Goal: Task Accomplishment & Management: Complete application form

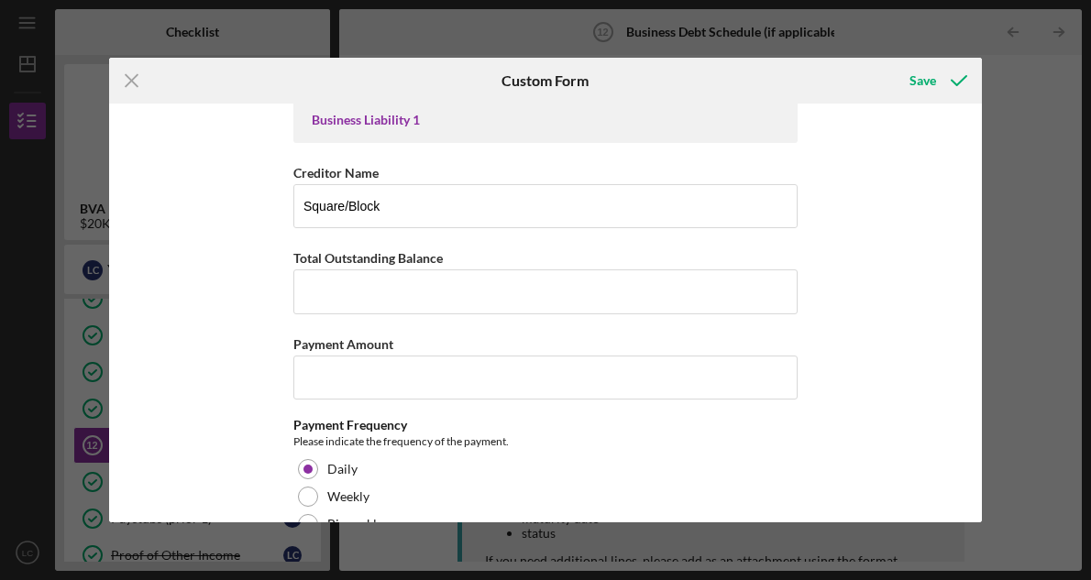
scroll to position [168, 0]
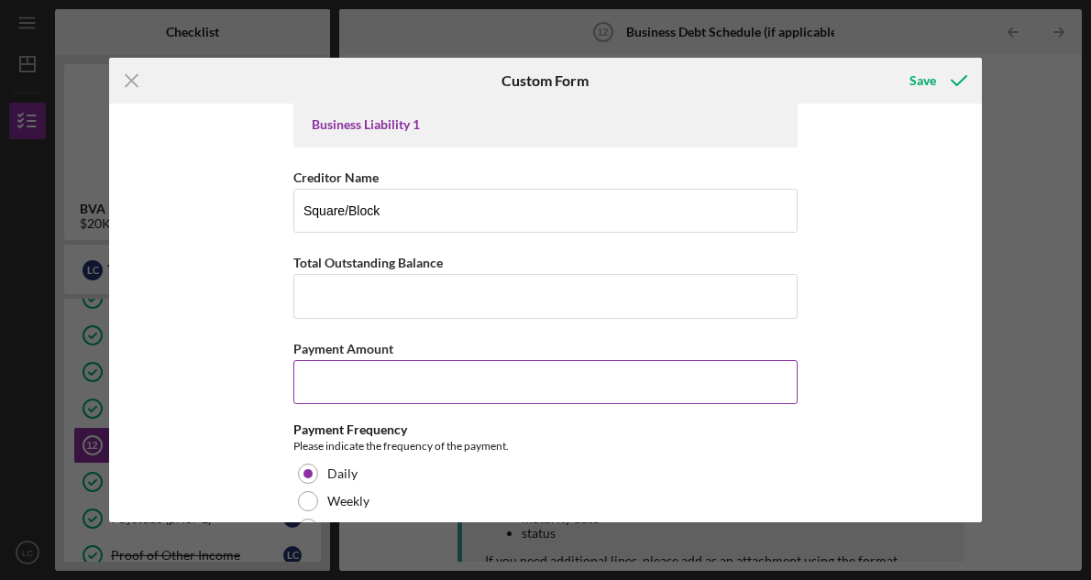
click at [437, 400] on input "Payment Amount" at bounding box center [545, 382] width 504 height 44
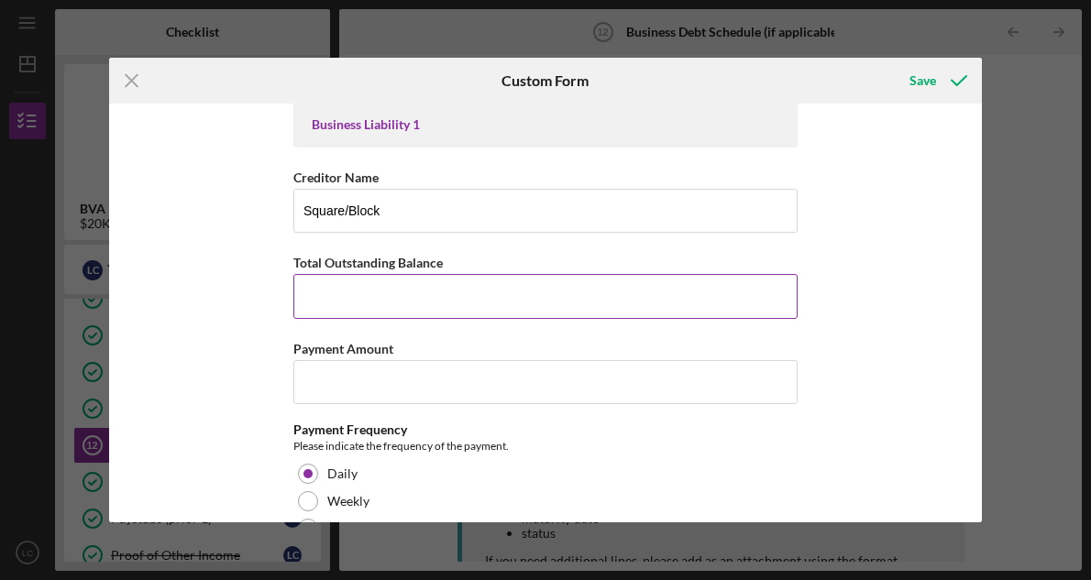
click at [422, 311] on input "Total Outstanding Balance" at bounding box center [545, 296] width 504 height 44
type input "$6,828"
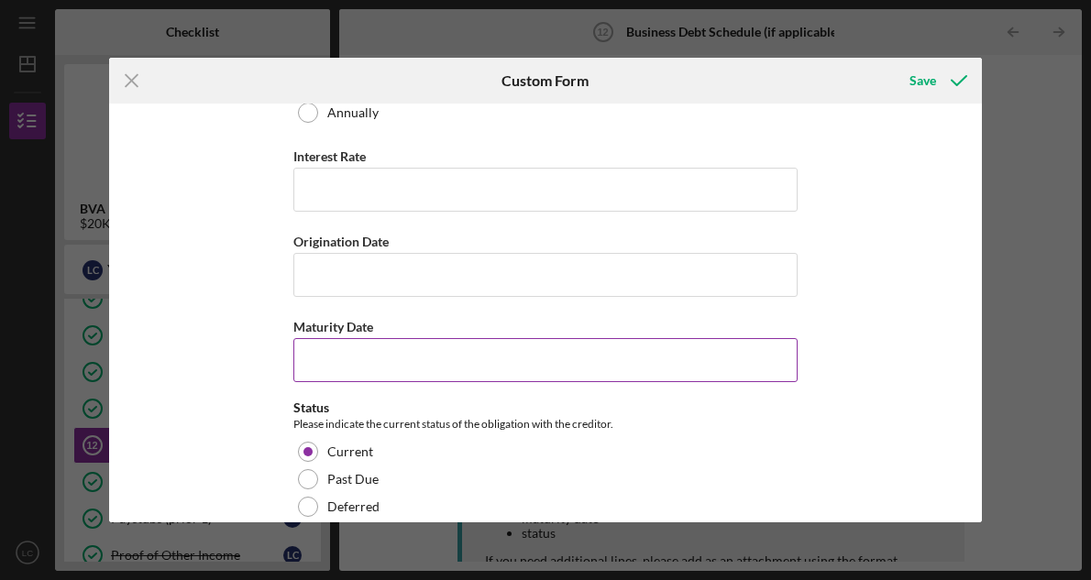
scroll to position [671, 0]
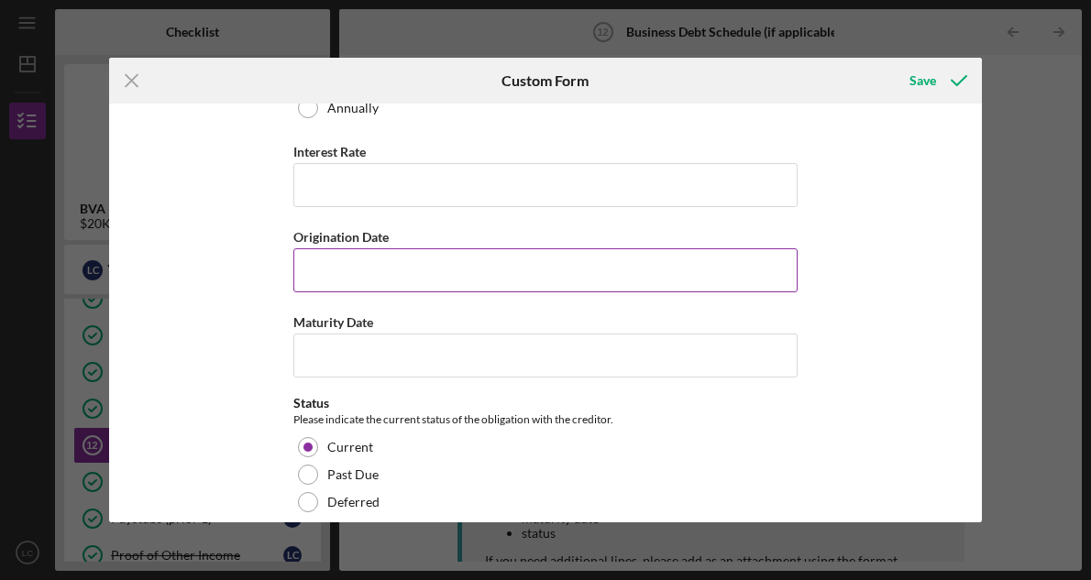
click at [462, 269] on input "Origination Date" at bounding box center [545, 270] width 504 height 44
type input "[DATE]"
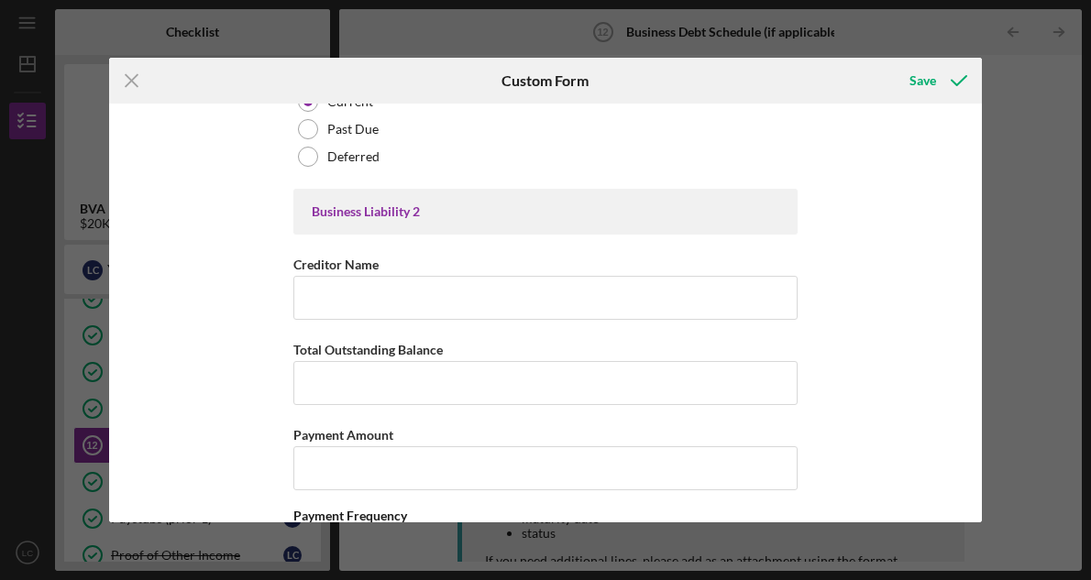
scroll to position [1014, 0]
click at [932, 75] on div "Save" at bounding box center [922, 80] width 27 height 37
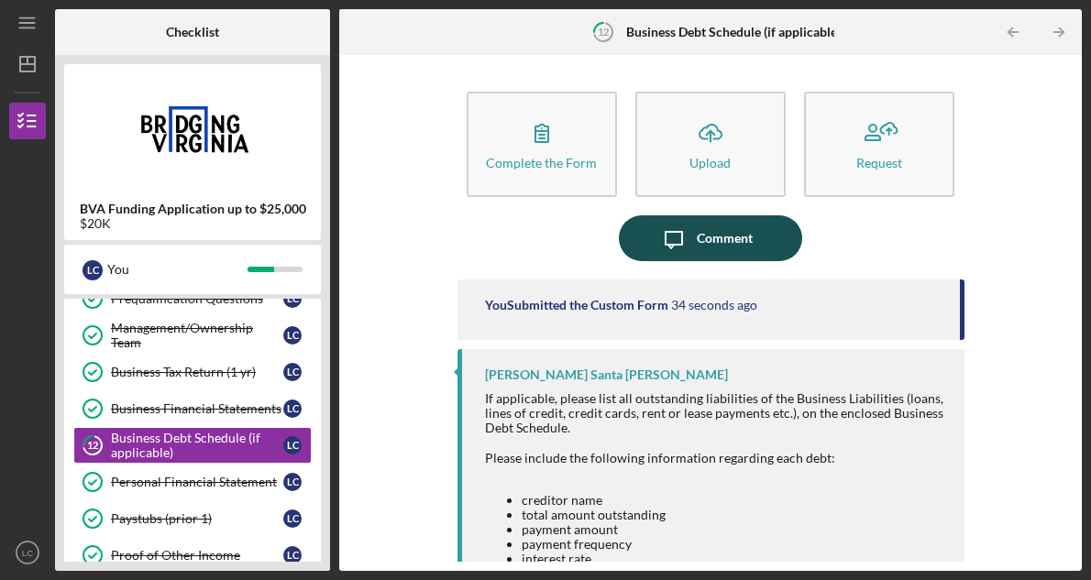
click at [720, 239] on div "Comment" at bounding box center [724, 238] width 56 height 46
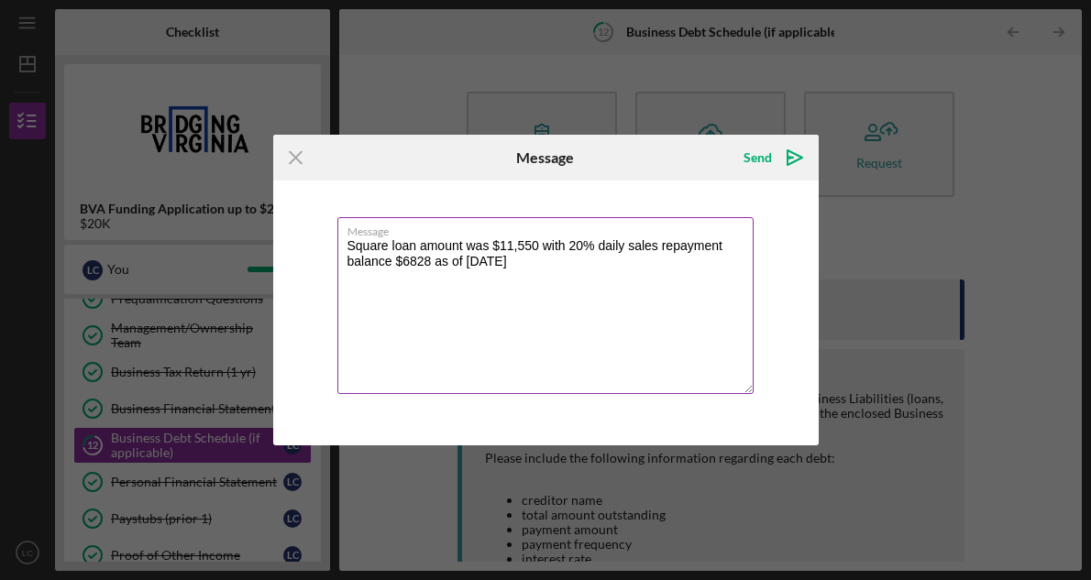
click at [489, 246] on textarea "Square loan amount was $11,550 with 20% daily sales repayment balance $6828 as …" at bounding box center [545, 305] width 416 height 177
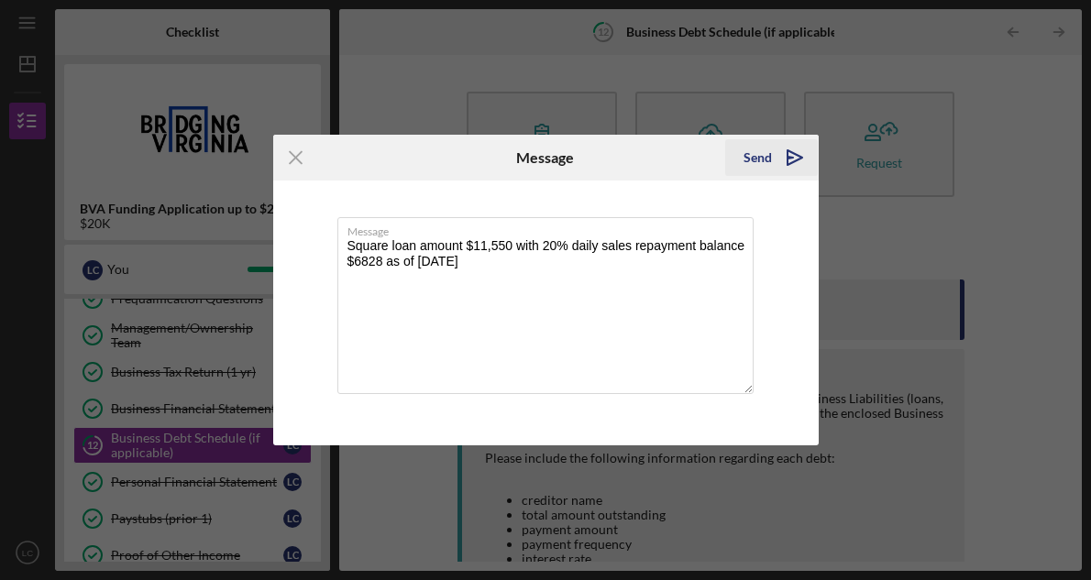
type textarea "Square loan amount $11,550 with 20% daily sales repayment balance $6828 as of […"
click at [783, 153] on icon "Icon/icon-invite-send" at bounding box center [795, 158] width 46 height 46
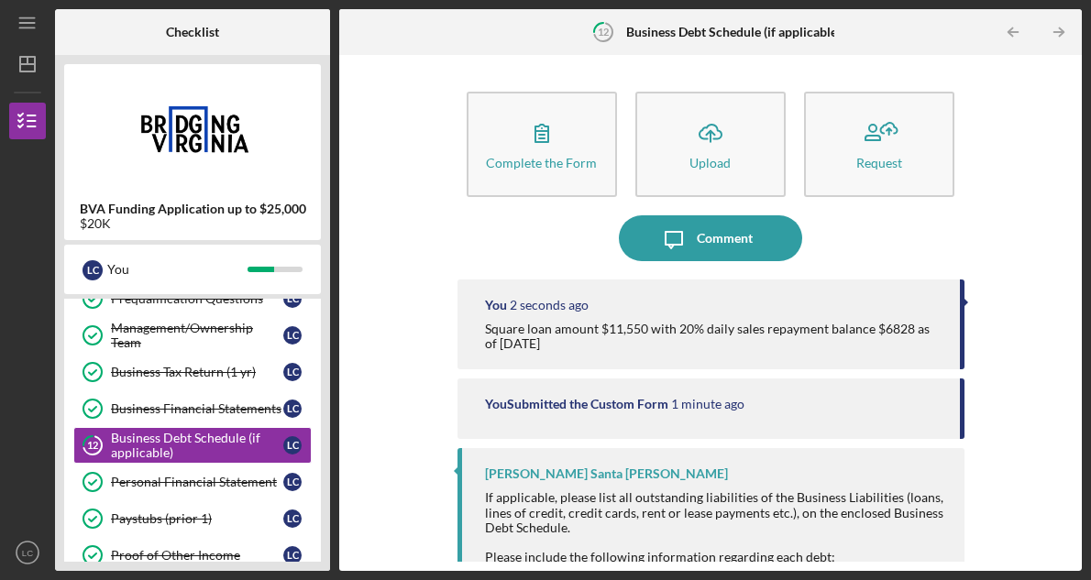
click at [940, 243] on div "Icon/Message Comment" at bounding box center [710, 238] width 507 height 46
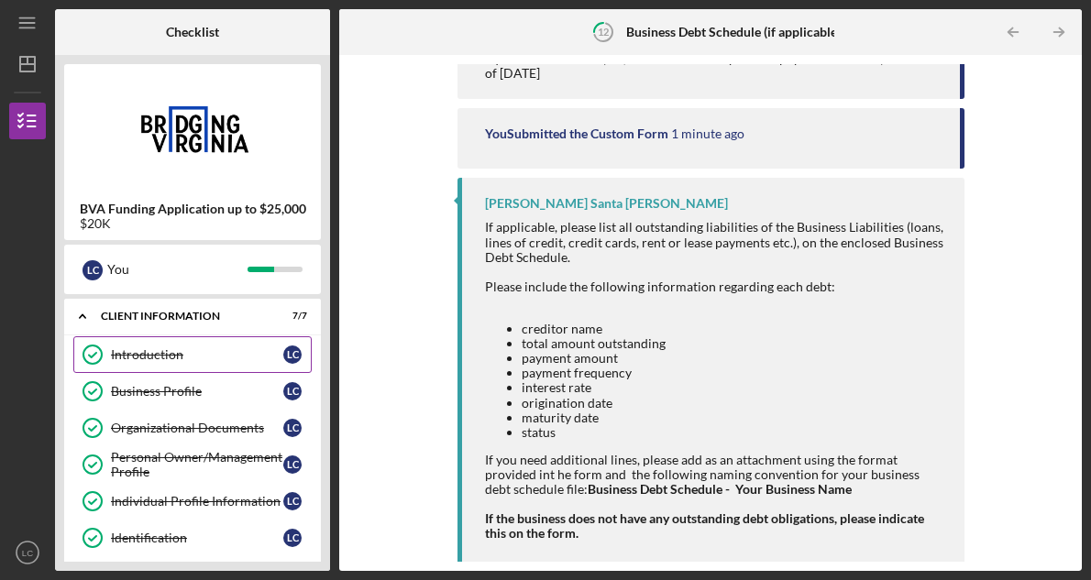
click at [261, 357] on div "Introduction" at bounding box center [197, 354] width 172 height 15
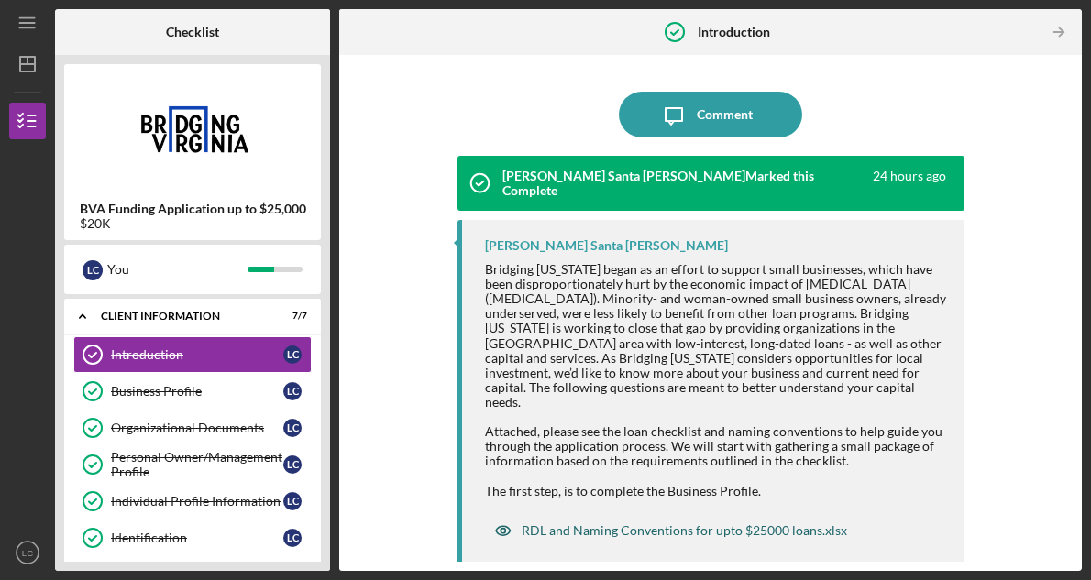
click at [583, 523] on div "RDL and Naming Conventions for upto $25000 loans.xlsx" at bounding box center [683, 530] width 325 height 15
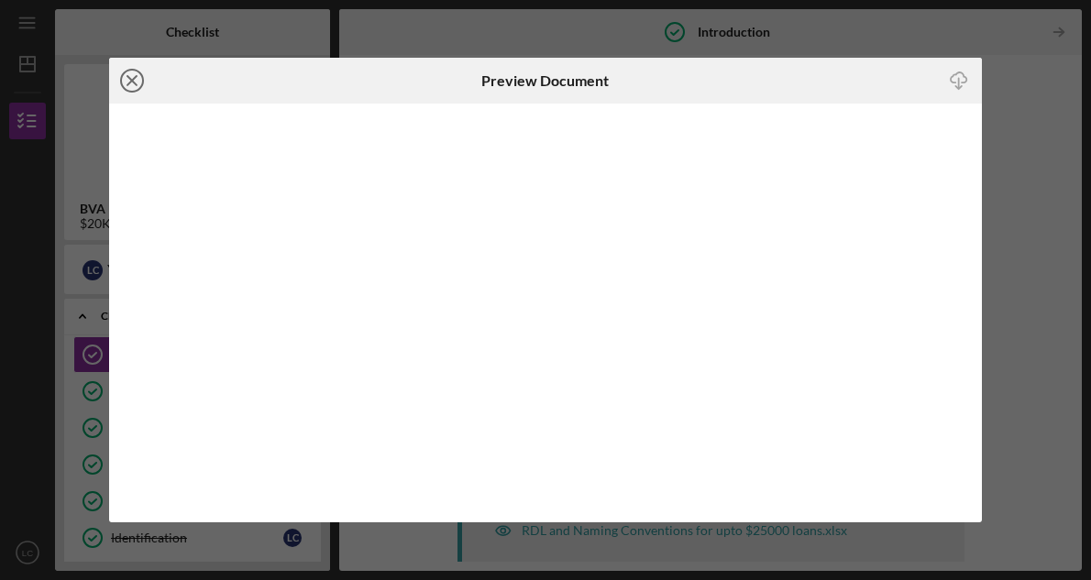
click at [135, 80] on icon "Icon/Close" at bounding box center [132, 81] width 46 height 46
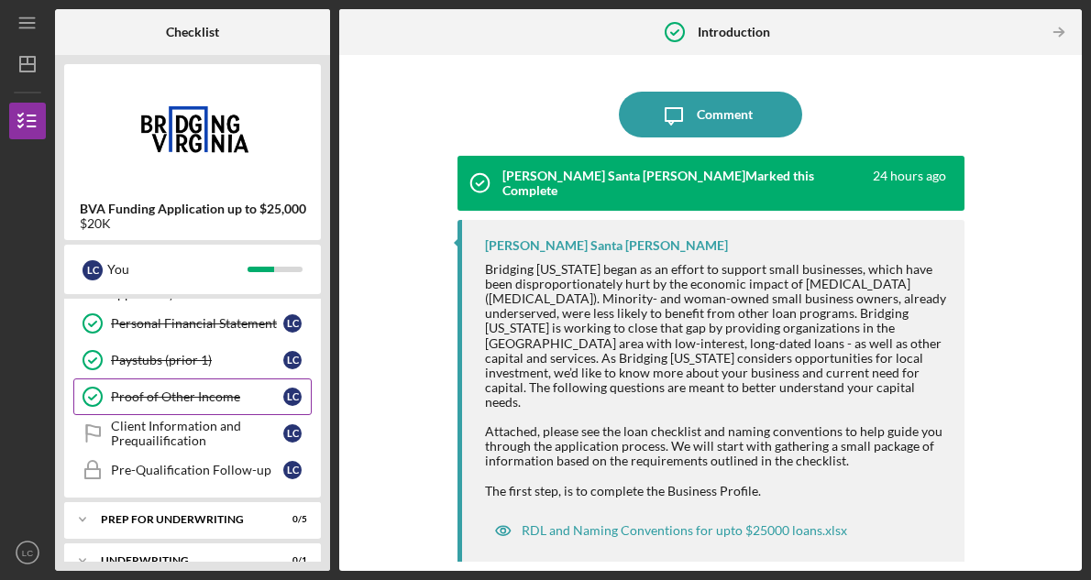
scroll to position [534, 0]
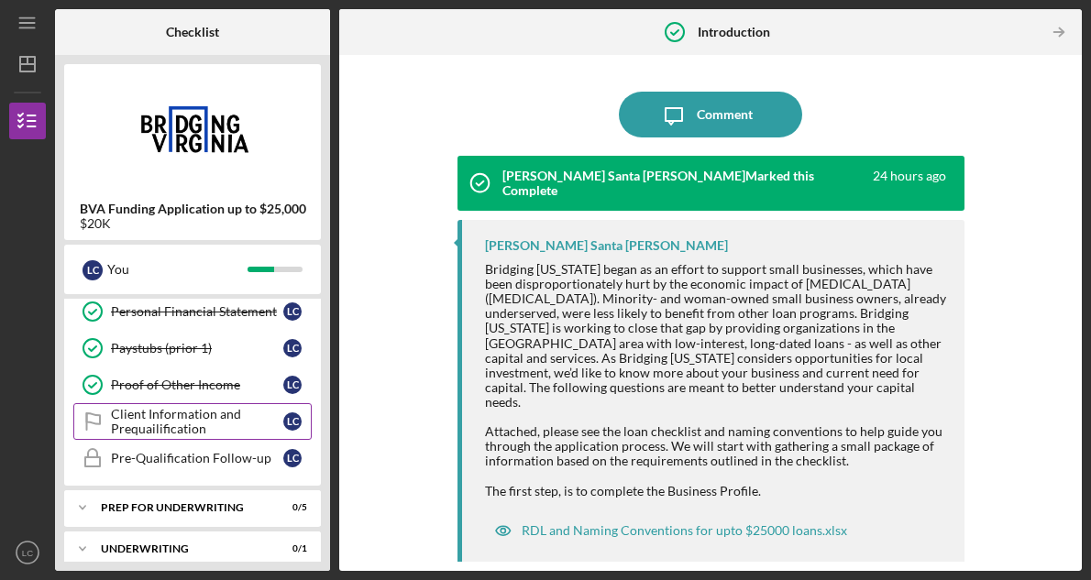
click at [231, 426] on div "Client Information and Prequailification" at bounding box center [197, 421] width 172 height 29
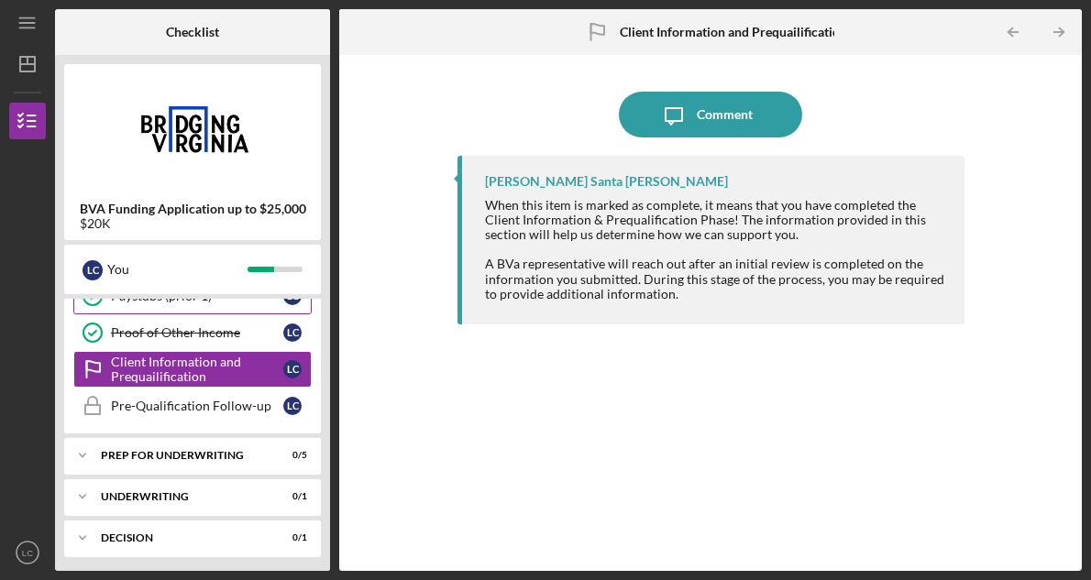
scroll to position [614, 0]
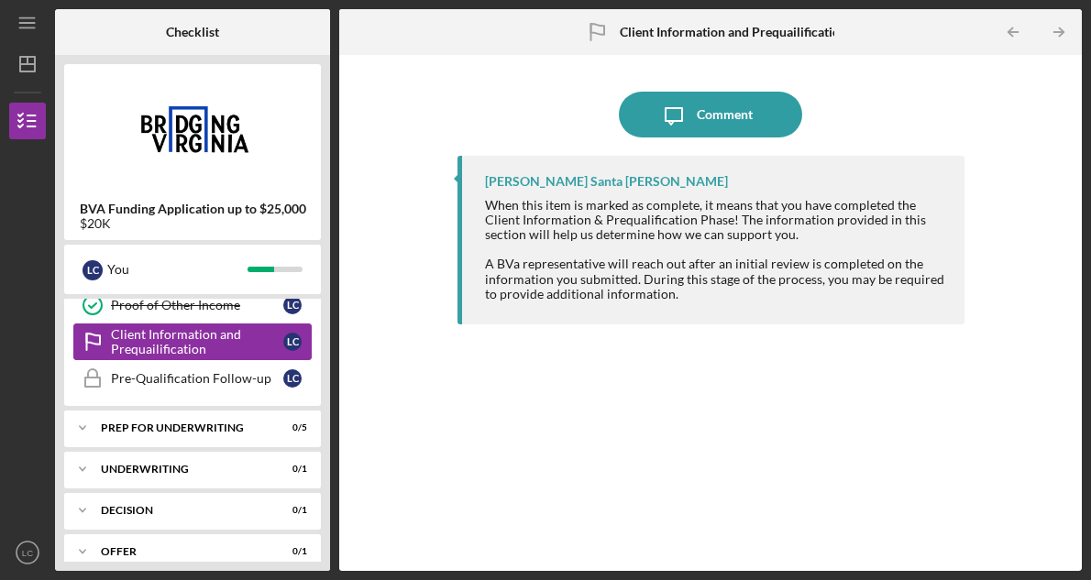
click at [244, 338] on div "Client Information and Prequailification" at bounding box center [197, 341] width 172 height 29
click at [236, 376] on div "Pre-Qualification Follow-up" at bounding box center [197, 378] width 172 height 15
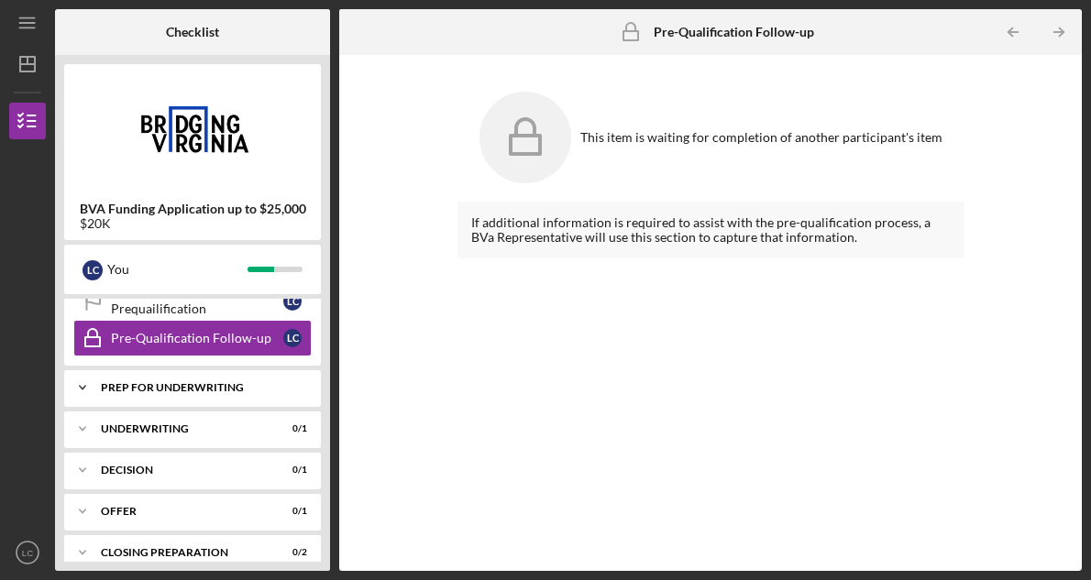
scroll to position [674, 0]
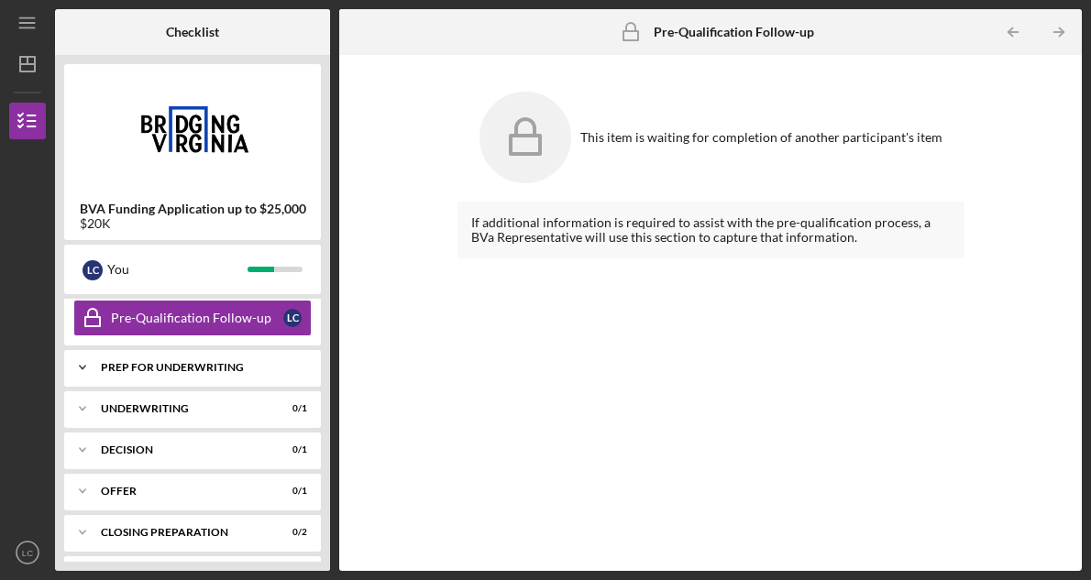
click at [229, 368] on div "Prep for Underwriting" at bounding box center [199, 367] width 197 height 11
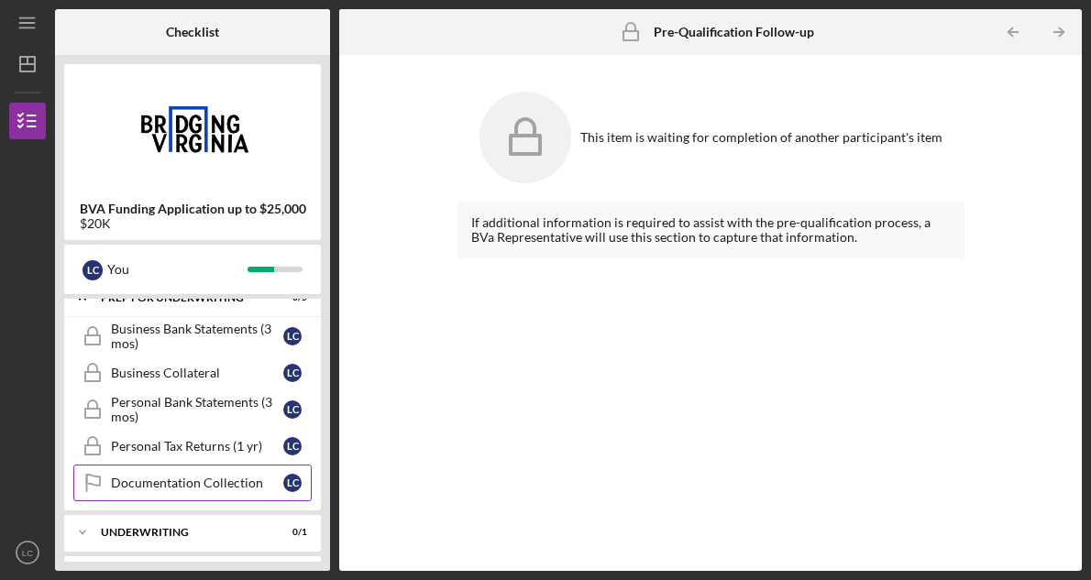
scroll to position [727, 0]
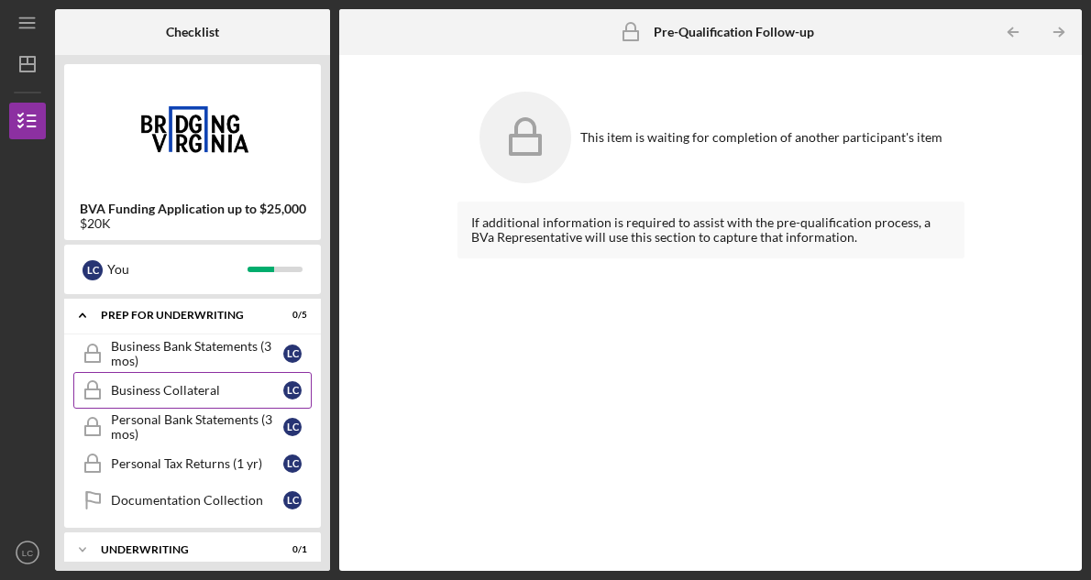
click at [191, 394] on div "Business Collateral" at bounding box center [197, 390] width 172 height 15
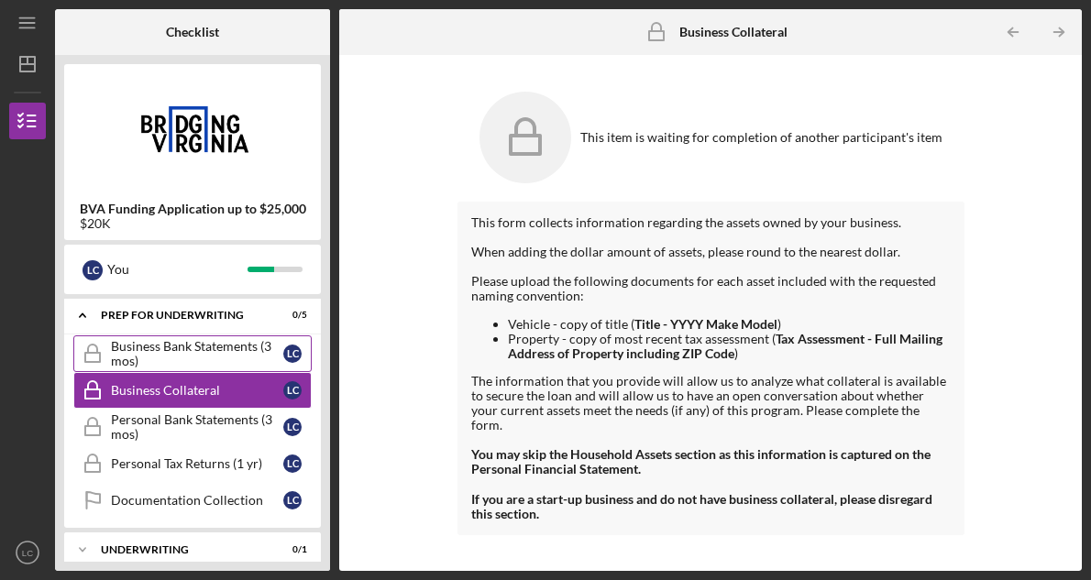
click at [244, 358] on div "Business Bank Statements (3 mos)" at bounding box center [197, 353] width 172 height 29
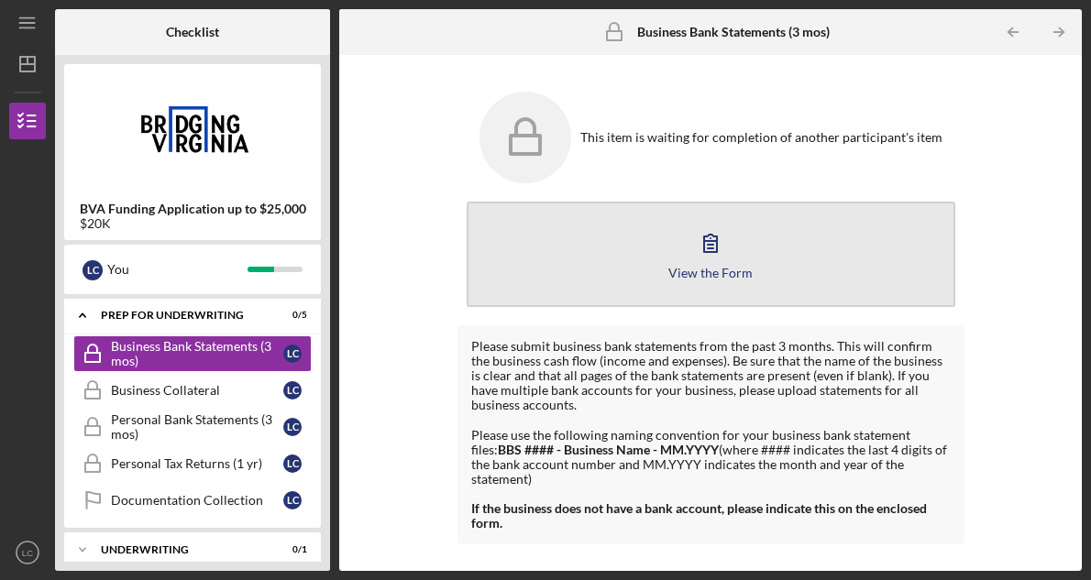
click at [707, 251] on icon "button" at bounding box center [710, 243] width 46 height 46
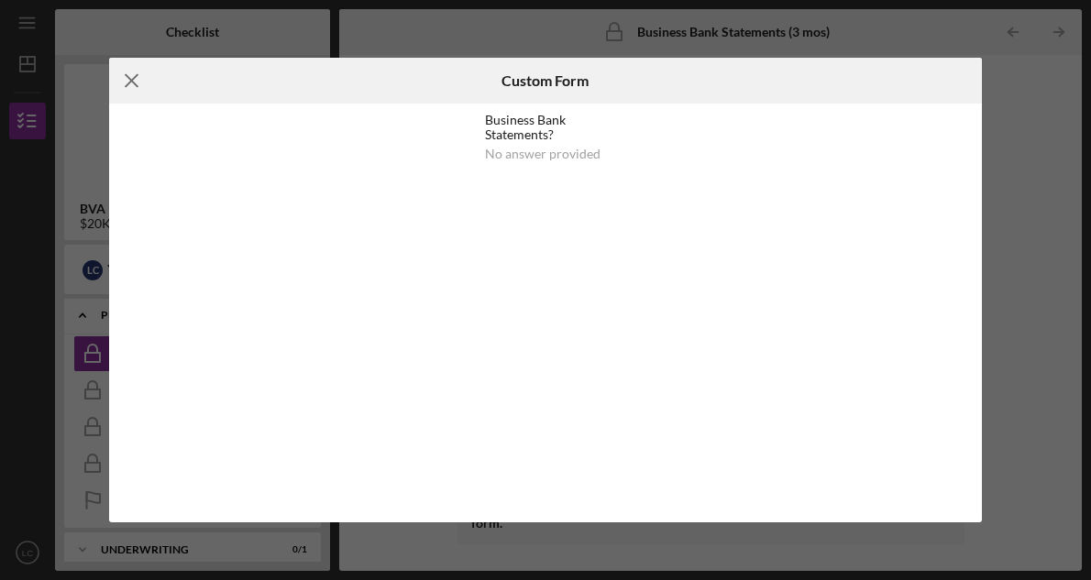
click at [133, 82] on line at bounding box center [132, 81] width 12 height 12
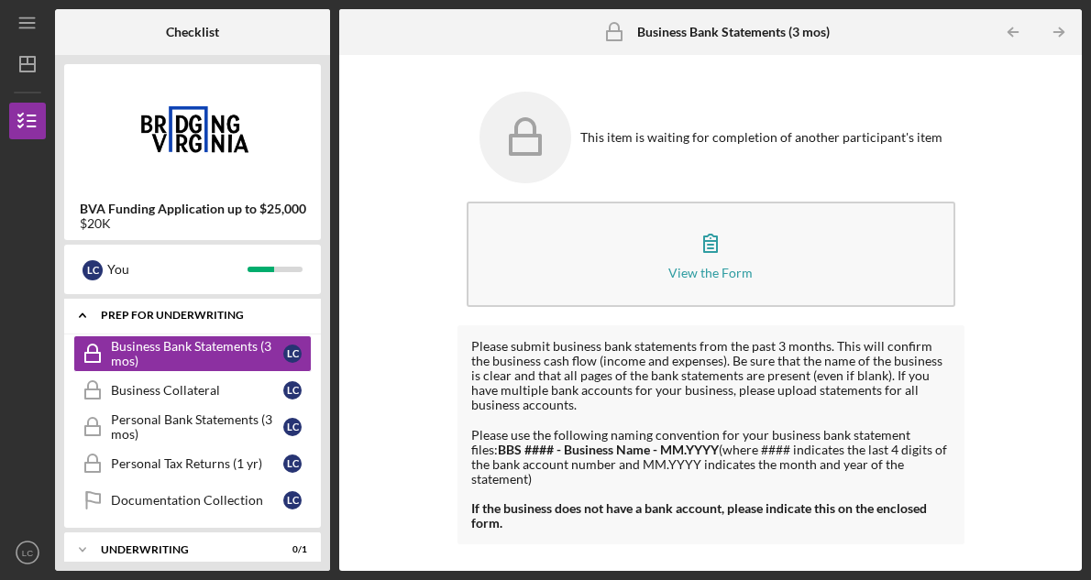
click at [148, 320] on div "Prep for Underwriting" at bounding box center [199, 315] width 197 height 11
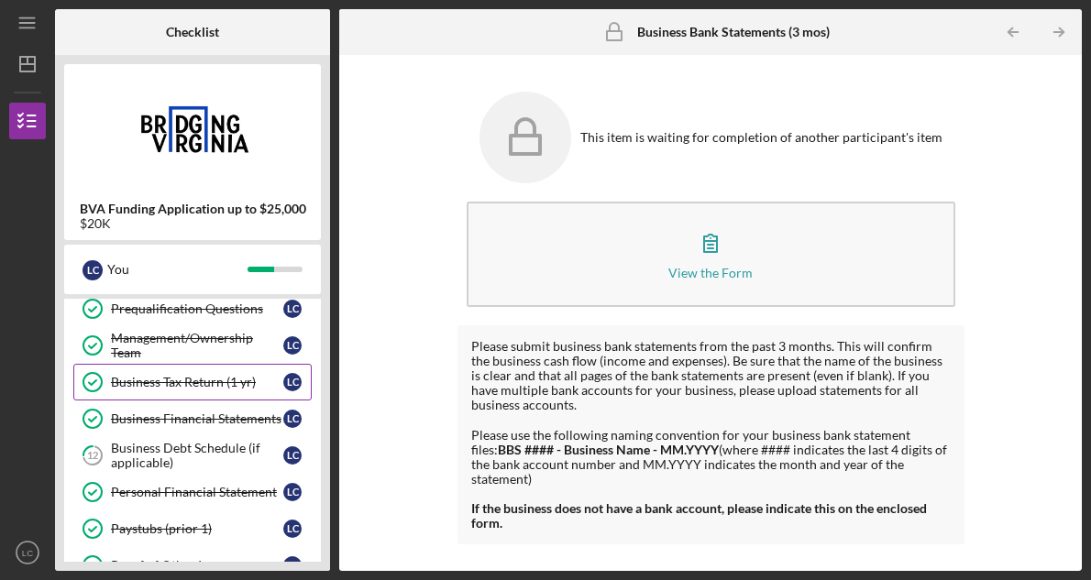
scroll to position [361, 0]
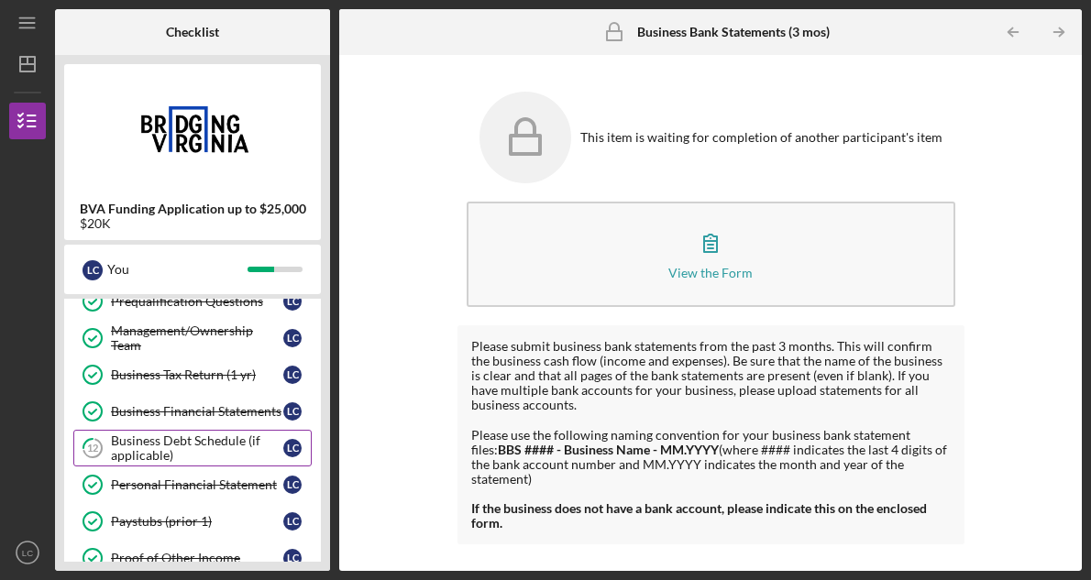
click at [226, 443] on div "Business Debt Schedule (if applicable)" at bounding box center [197, 447] width 172 height 29
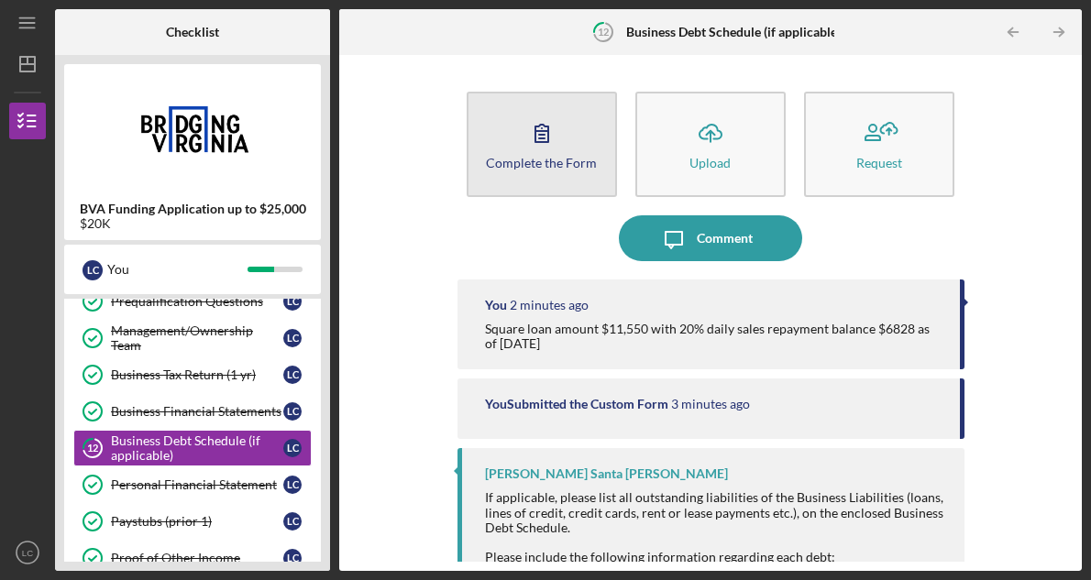
click at [576, 153] on button "Complete the Form Form" at bounding box center [541, 144] width 150 height 105
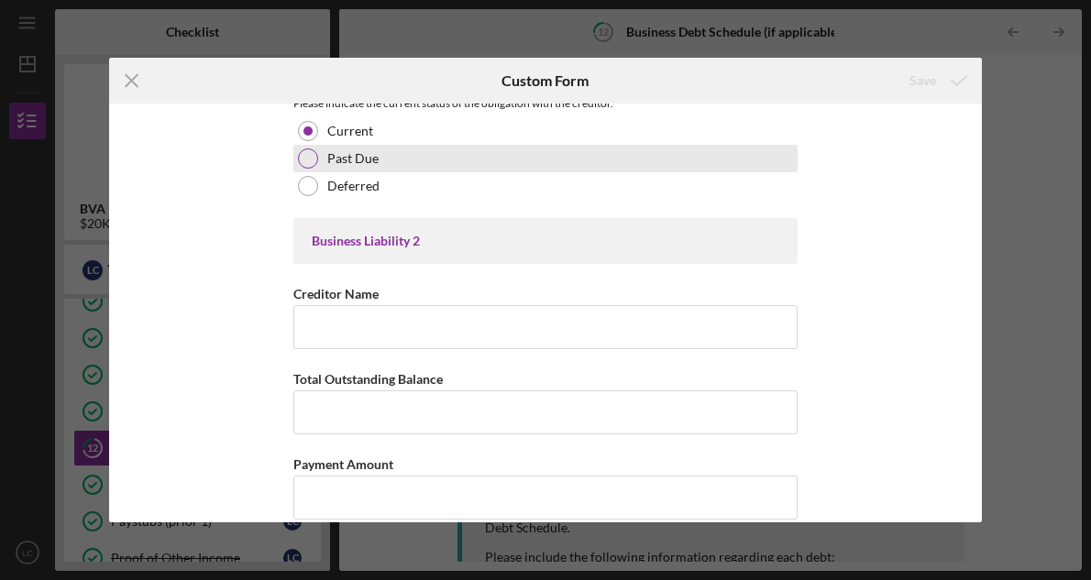
scroll to position [989, 0]
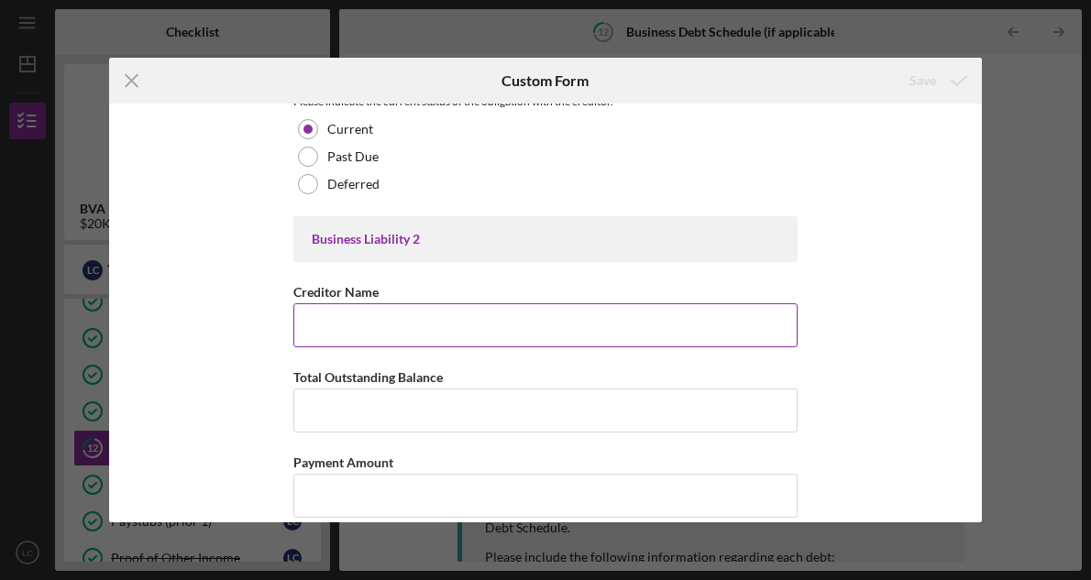
click at [423, 338] on input "Creditor Name" at bounding box center [545, 325] width 504 height 44
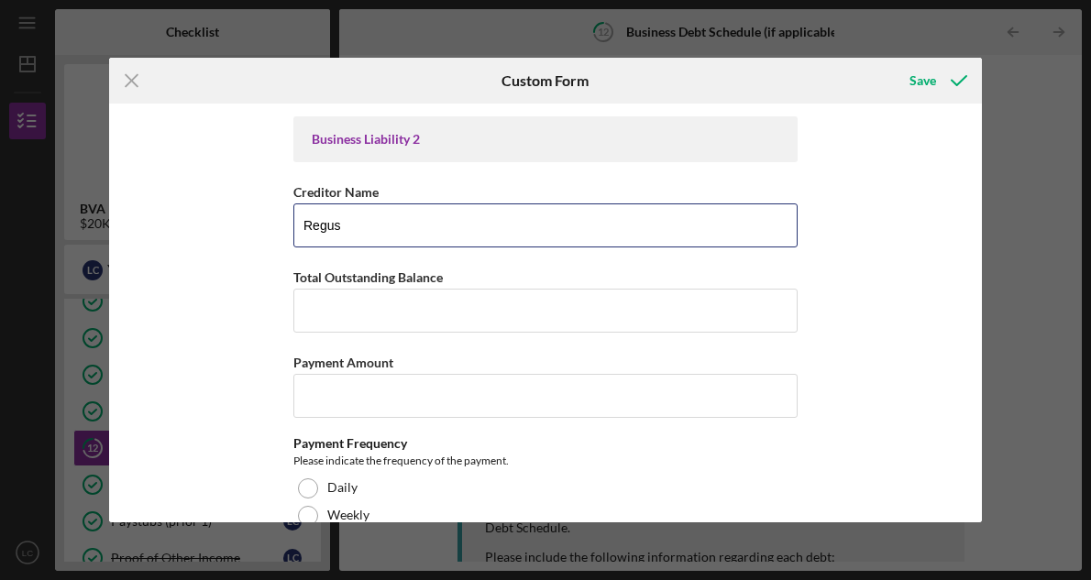
scroll to position [1131, 0]
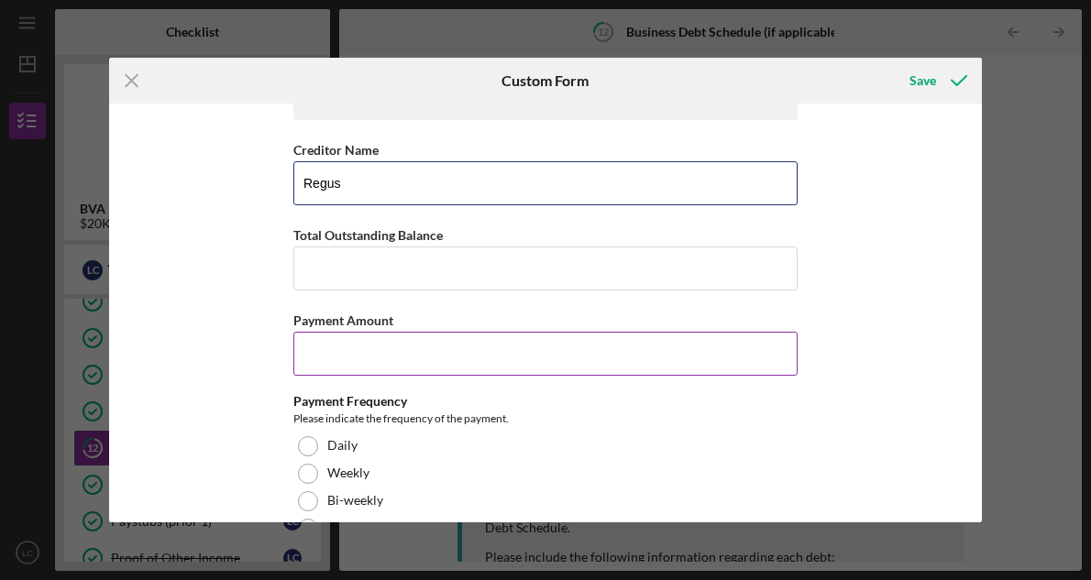
type input "Regus"
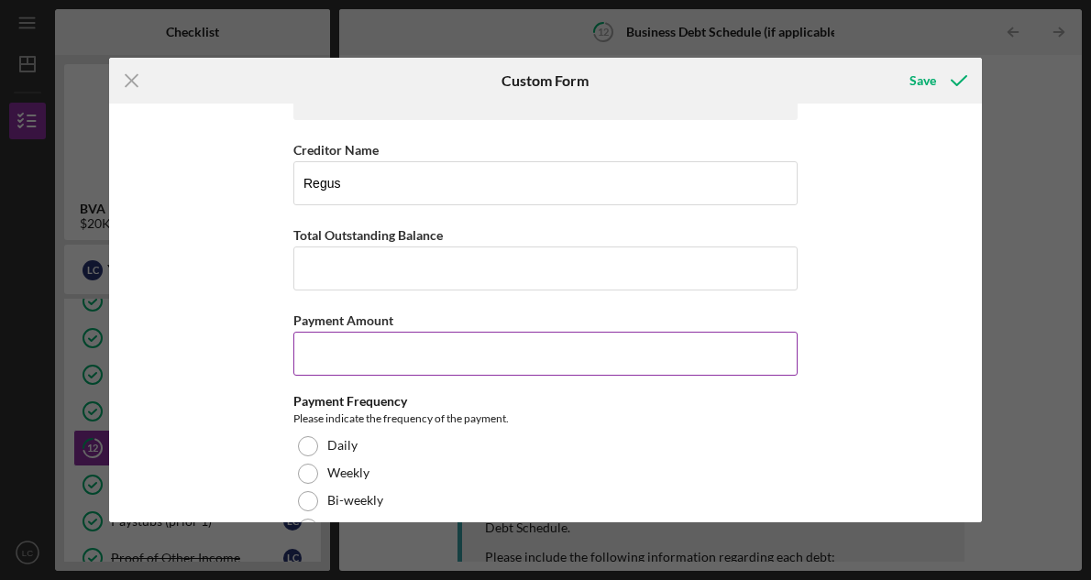
click at [407, 363] on input "Payment Amount" at bounding box center [545, 354] width 504 height 44
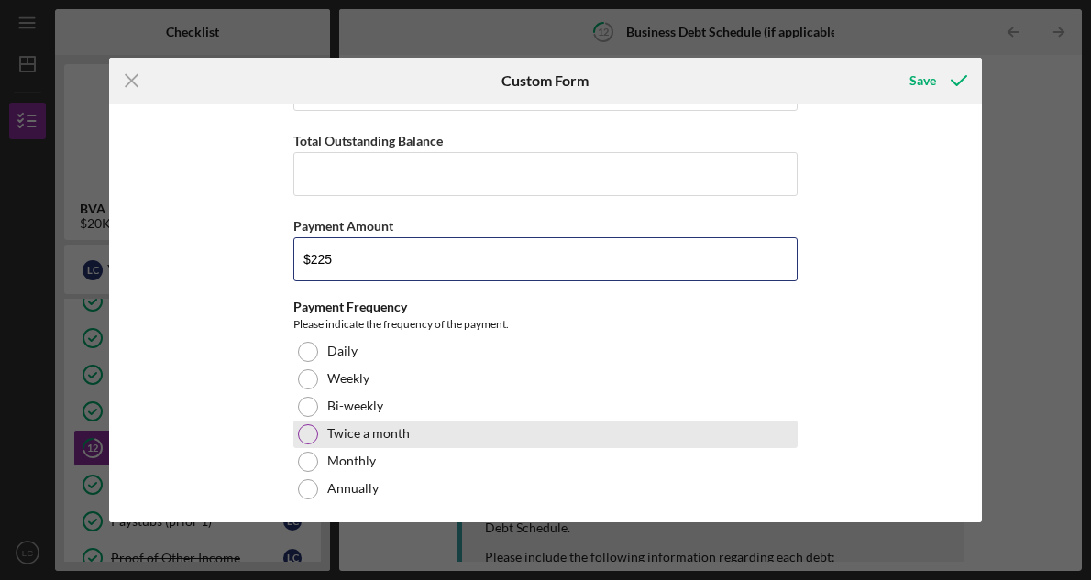
scroll to position [1232, 0]
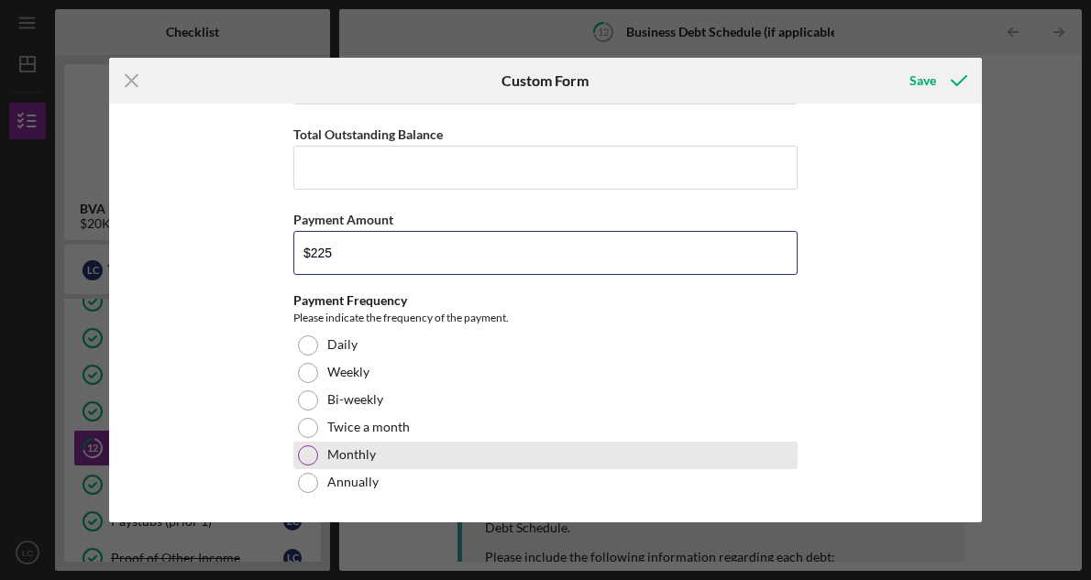
type input "$225"
click at [308, 449] on div at bounding box center [308, 455] width 20 height 20
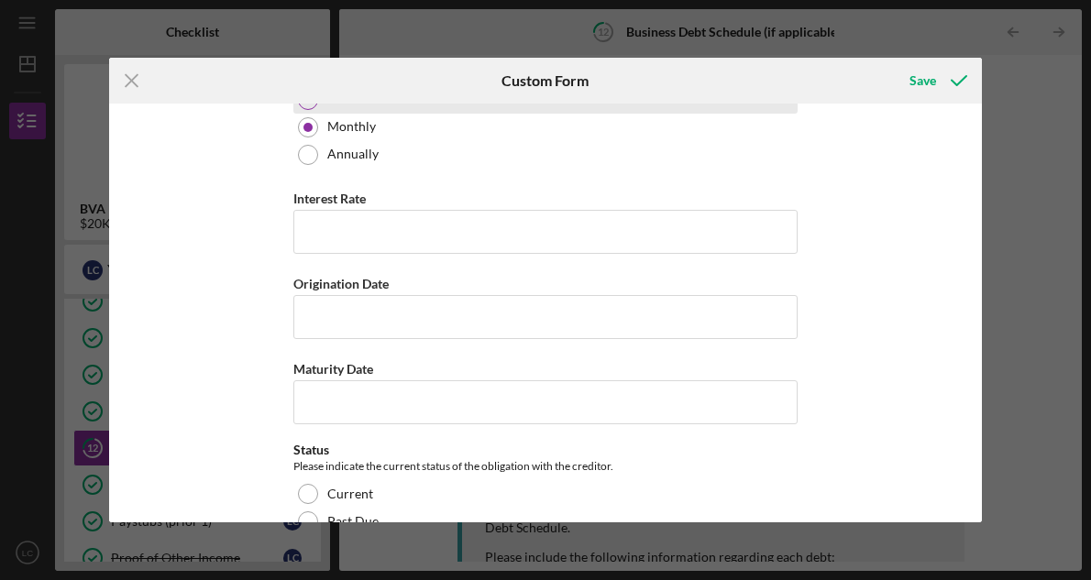
scroll to position [1566, 0]
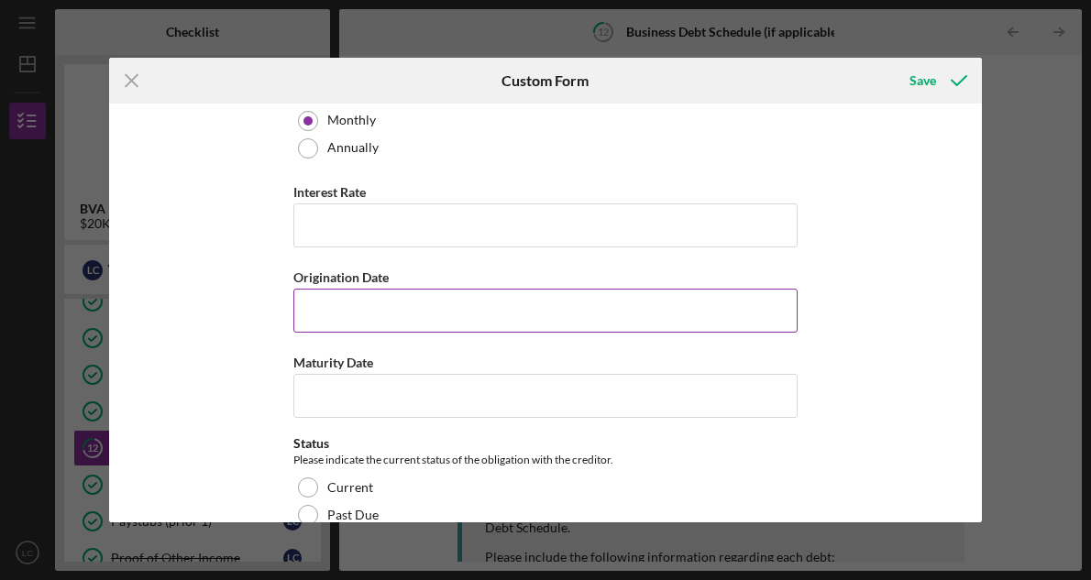
click at [388, 306] on input "Origination Date" at bounding box center [545, 311] width 504 height 44
type input "[DATE]"
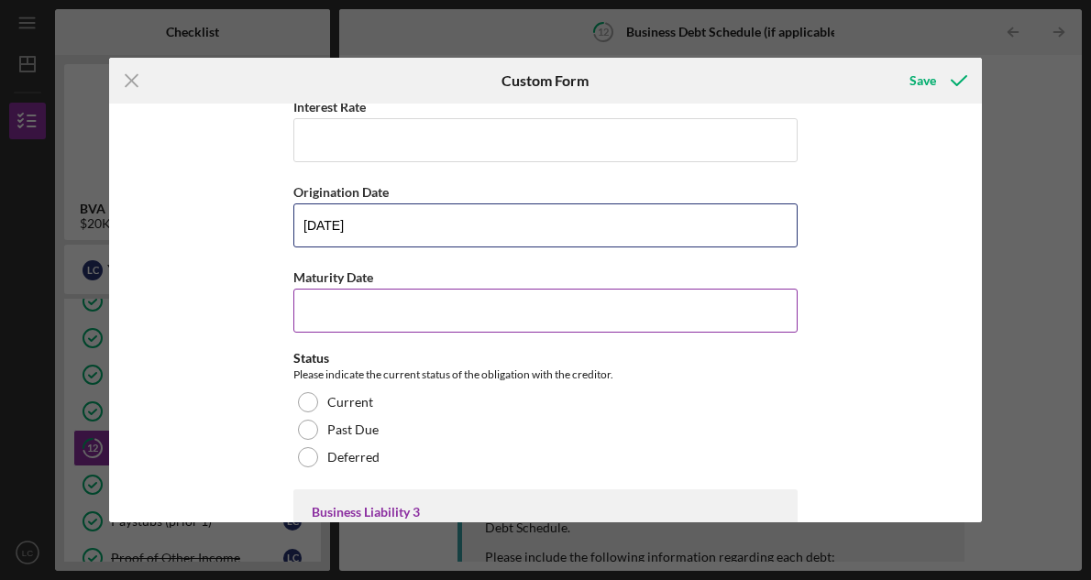
scroll to position [1688, 0]
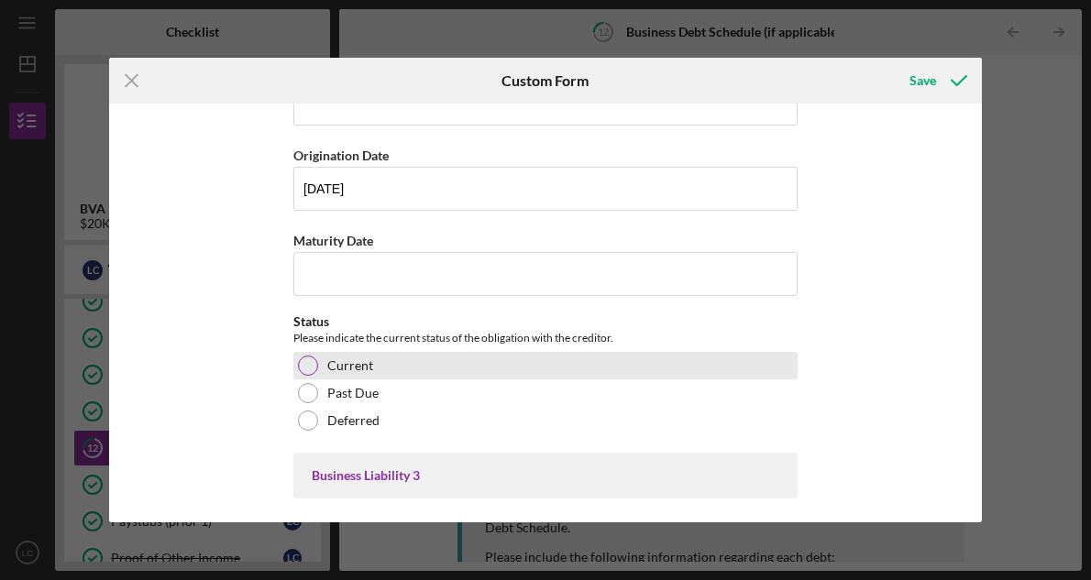
click at [311, 367] on div at bounding box center [308, 366] width 20 height 20
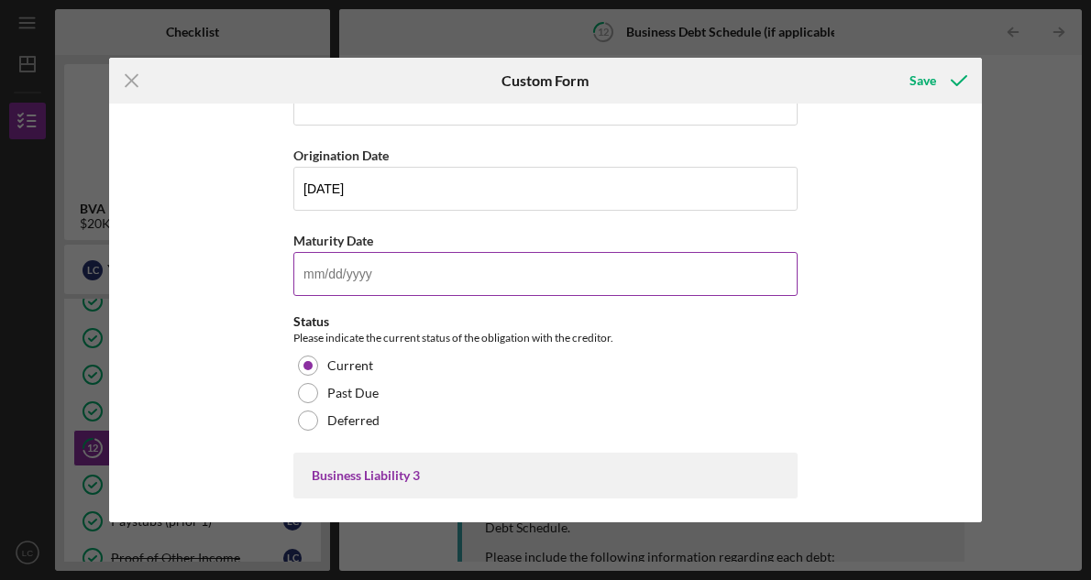
click at [359, 274] on input "Maturity Date" at bounding box center [545, 274] width 504 height 44
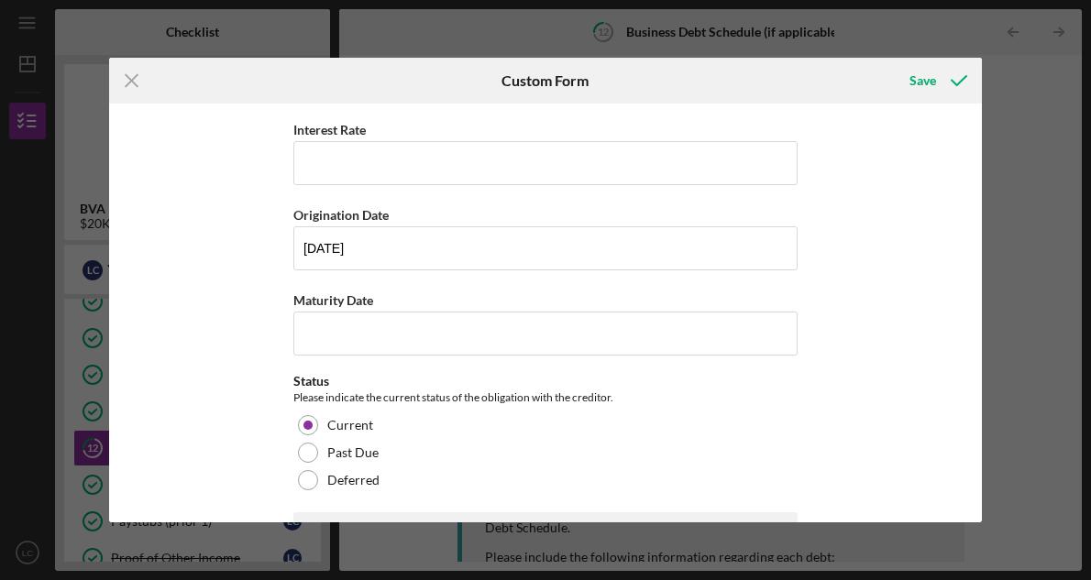
scroll to position [687, 0]
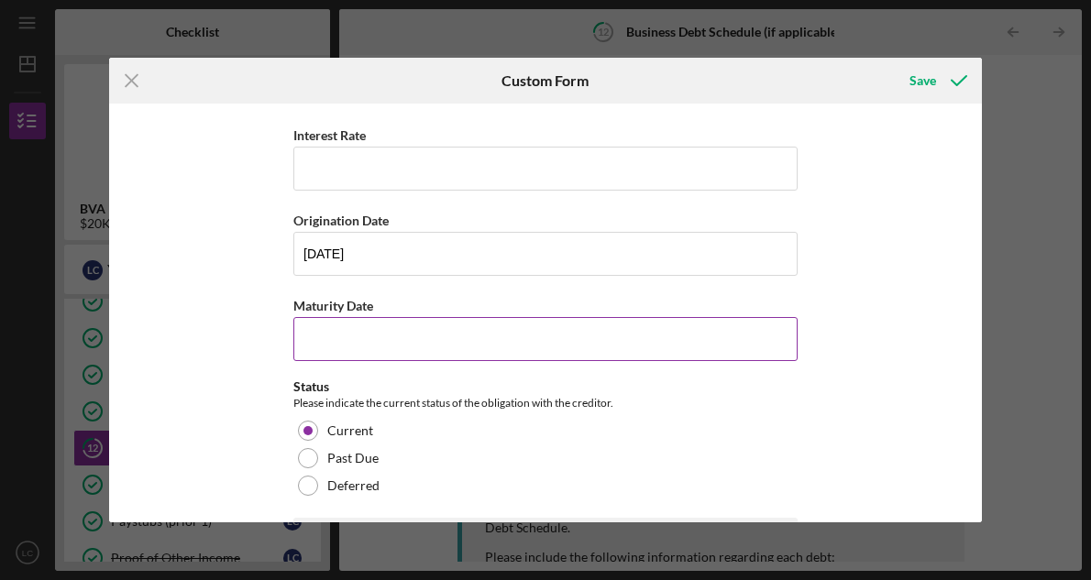
click at [404, 324] on input "Maturity Date" at bounding box center [545, 339] width 504 height 44
type input "[DATE]"
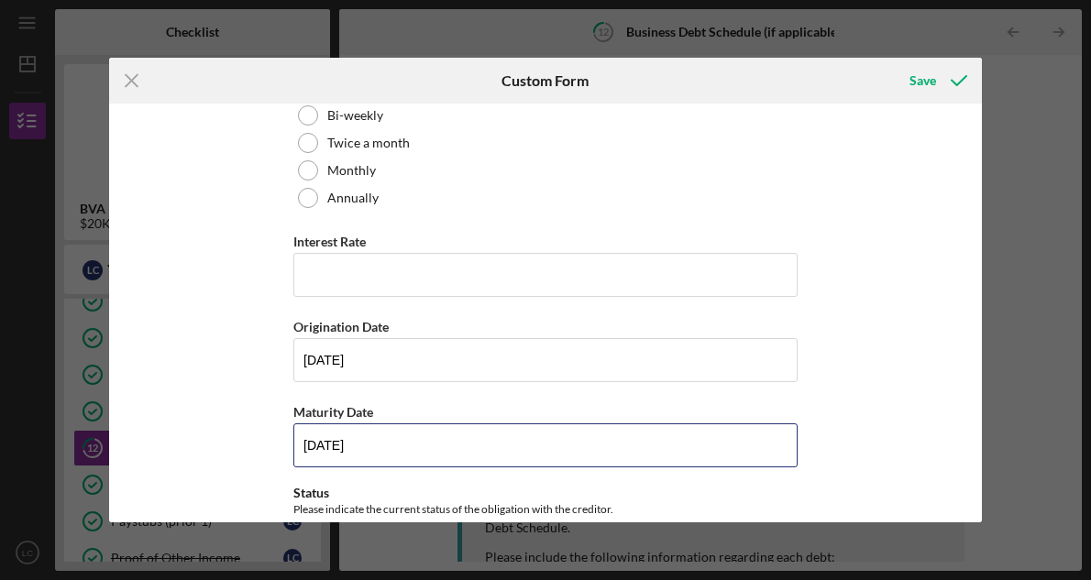
scroll to position [586, 0]
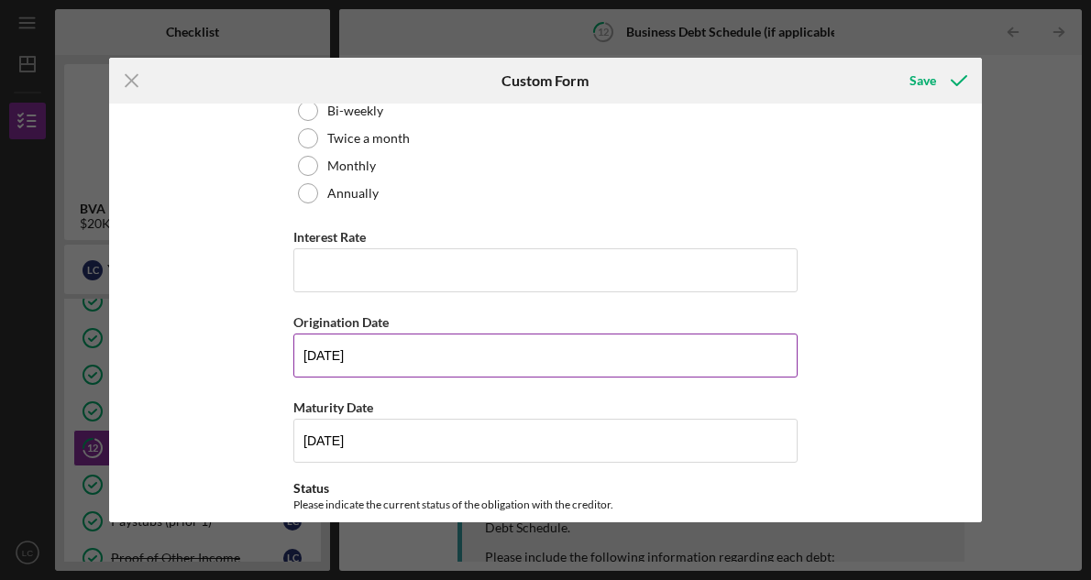
click at [332, 352] on input "[DATE]" at bounding box center [545, 356] width 504 height 44
type input "[DATE]"
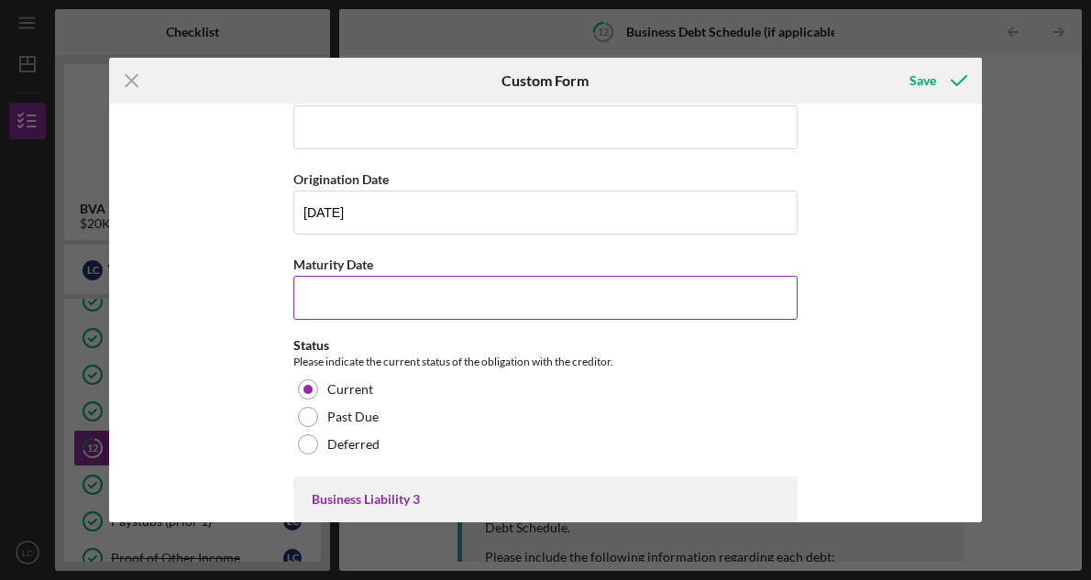
scroll to position [1672, 0]
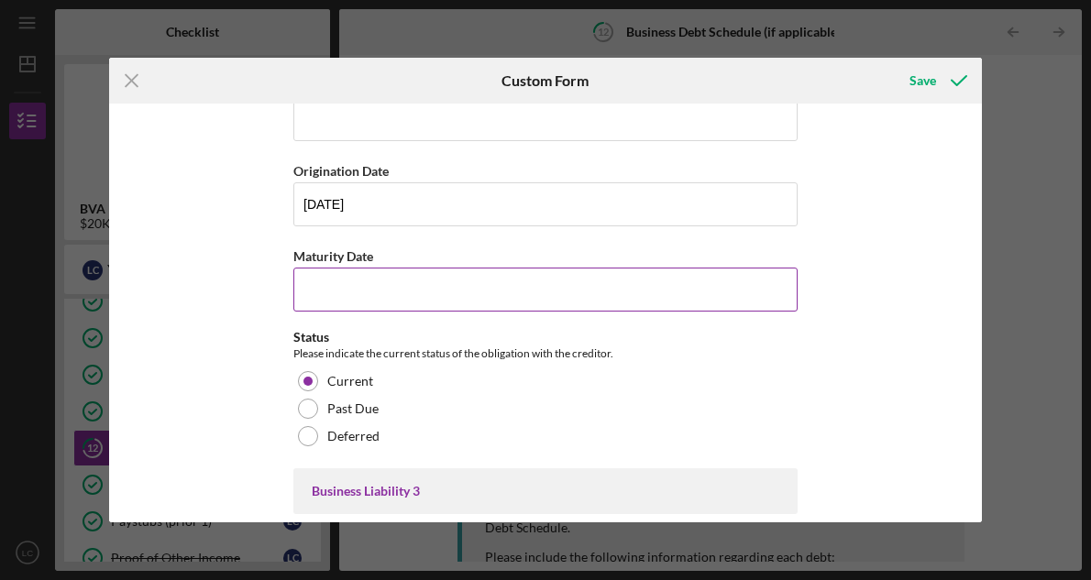
click at [321, 301] on input "Maturity Date" at bounding box center [545, 290] width 504 height 44
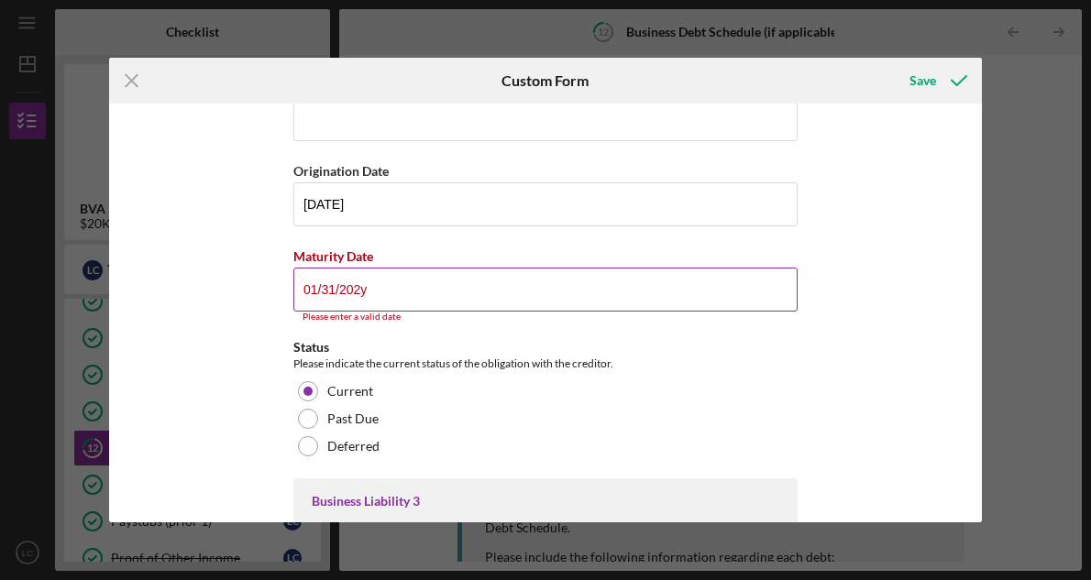
type input "[DATE]"
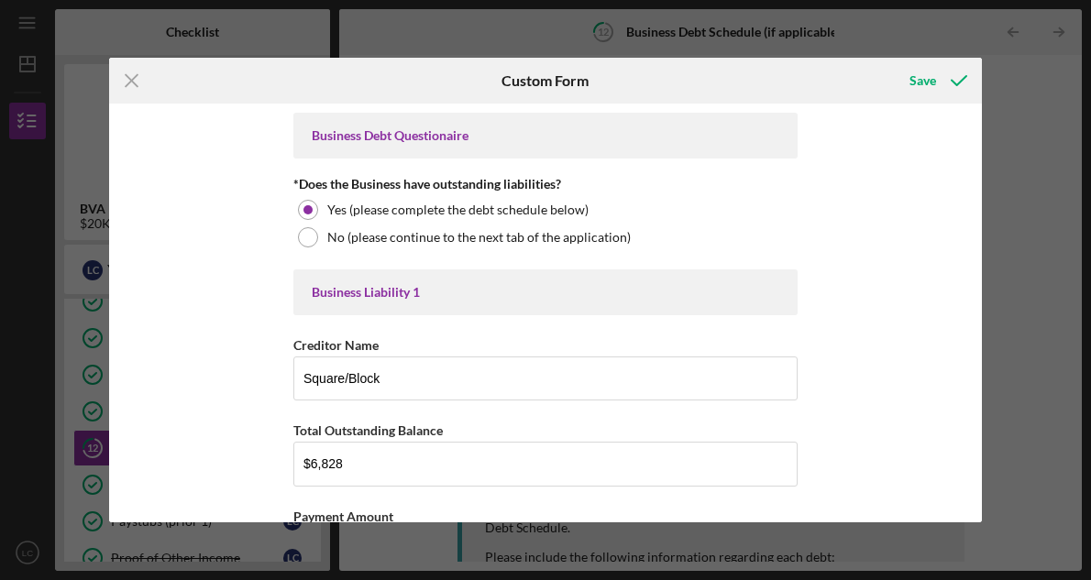
scroll to position [0, 0]
click at [916, 84] on div "Save" at bounding box center [922, 80] width 27 height 37
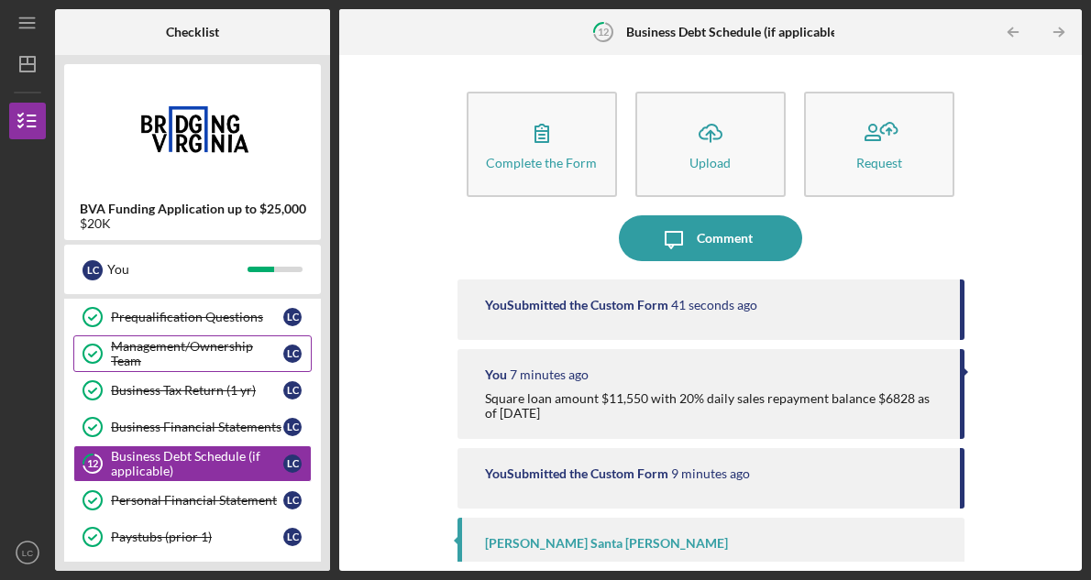
scroll to position [349, 0]
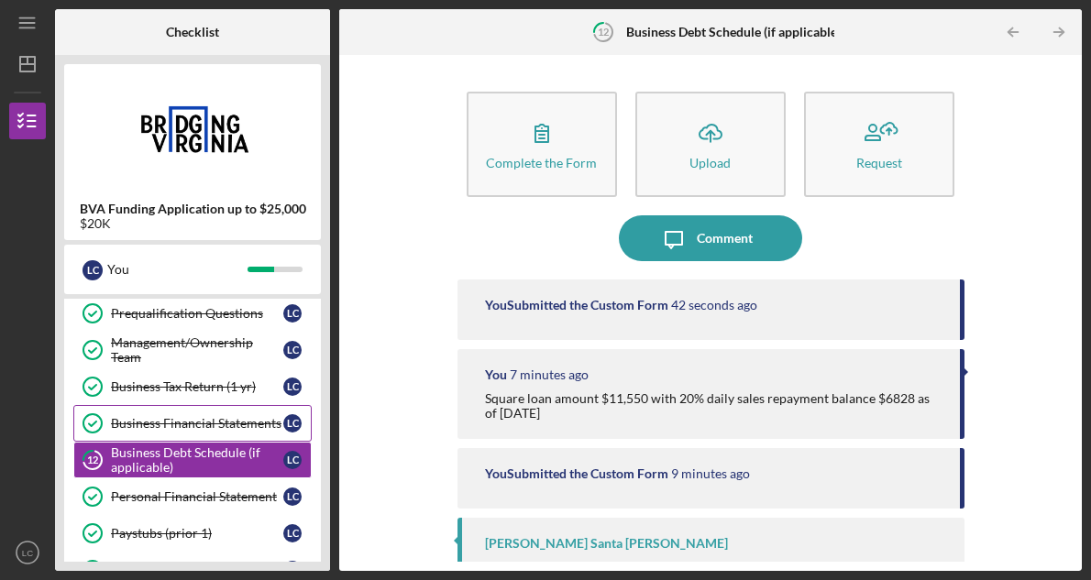
click at [222, 420] on div "Business Financial Statements" at bounding box center [197, 423] width 172 height 15
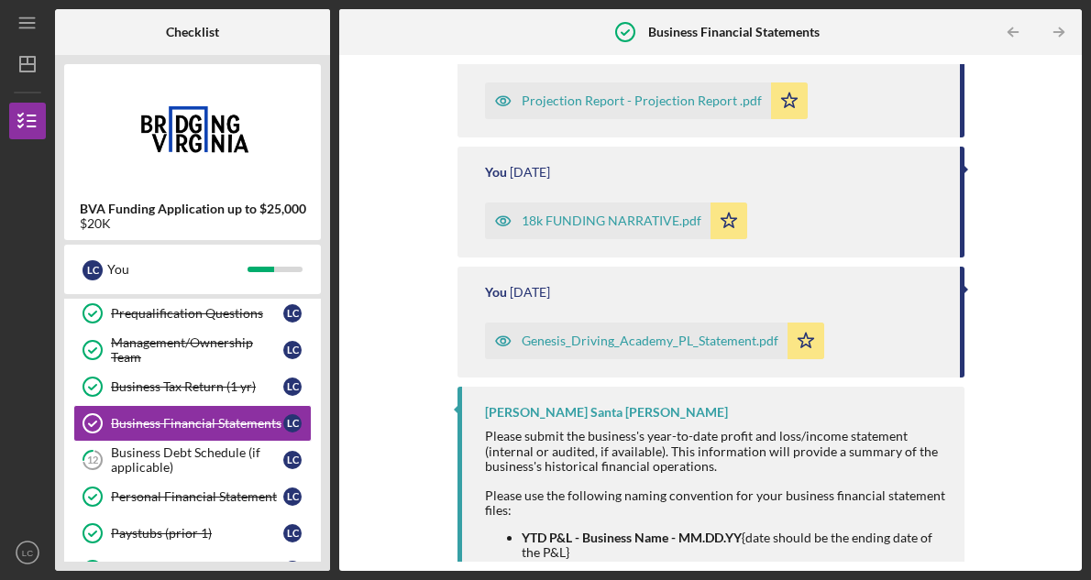
scroll to position [440, 0]
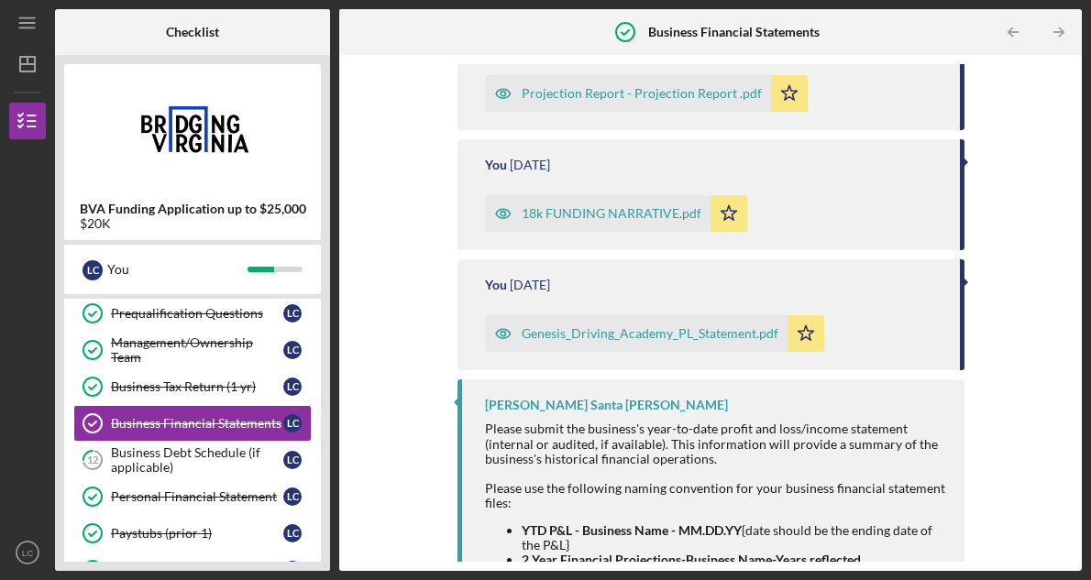
click at [578, 335] on div "Genesis_Driving_Academy_PL_Statement.pdf" at bounding box center [649, 333] width 257 height 15
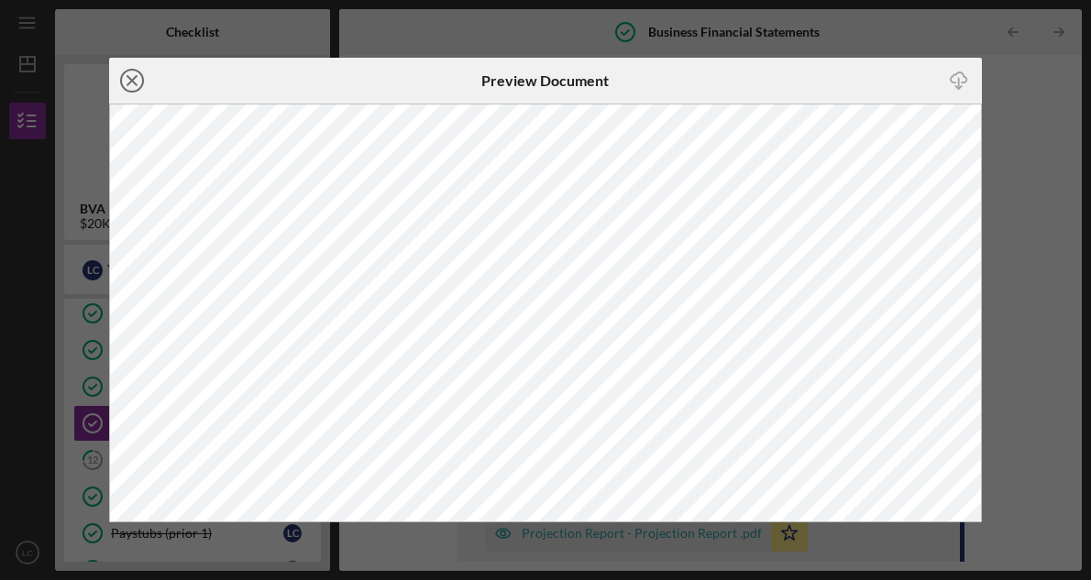
click at [137, 82] on icon "Icon/Close" at bounding box center [132, 81] width 46 height 46
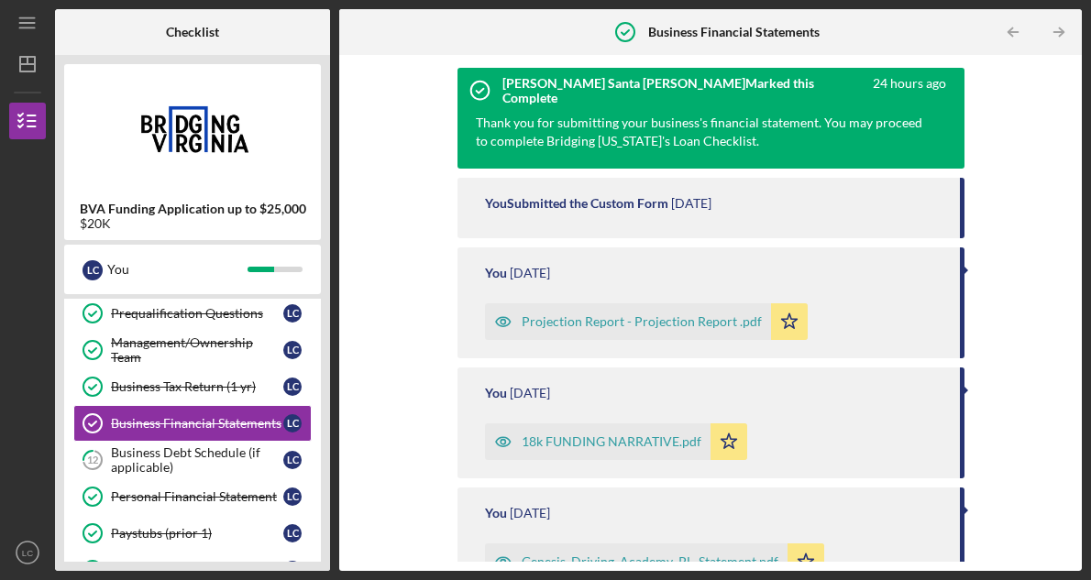
scroll to position [281, 0]
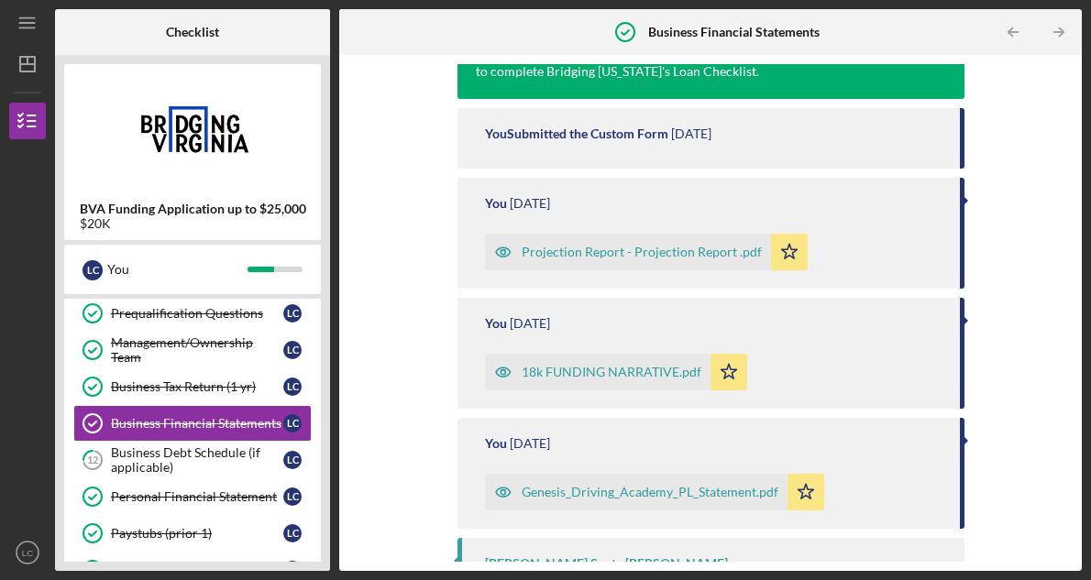
click at [593, 258] on div "Projection Report - Projection Report .pdf" at bounding box center [641, 252] width 240 height 15
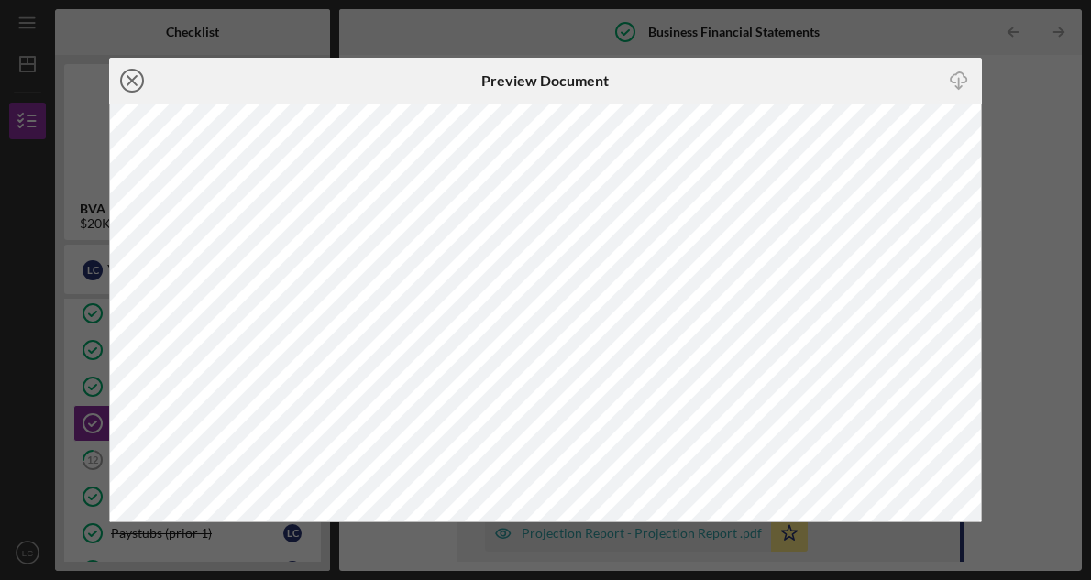
click at [142, 80] on circle at bounding box center [132, 81] width 22 height 22
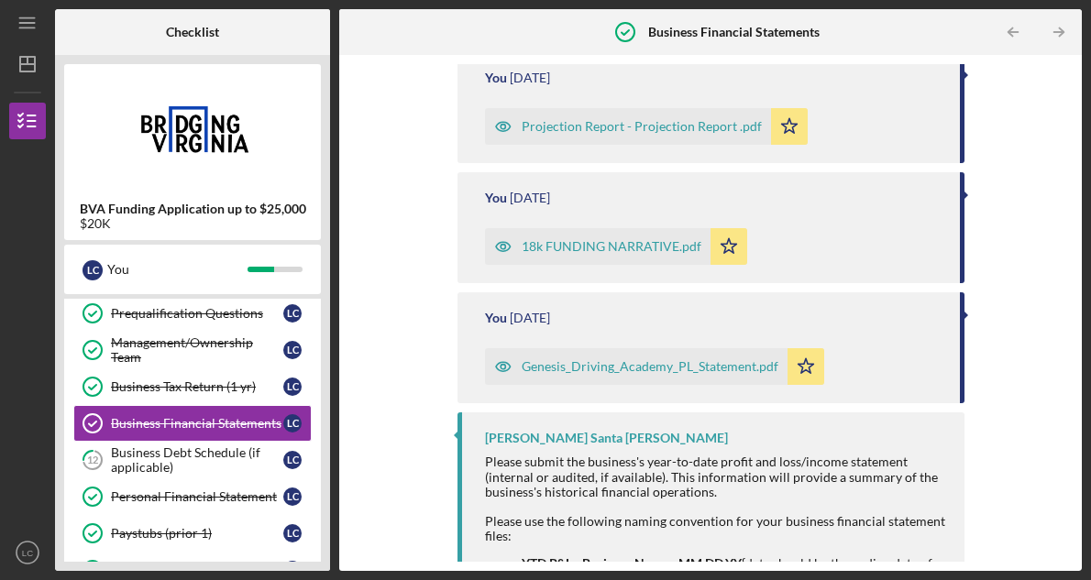
scroll to position [412, 0]
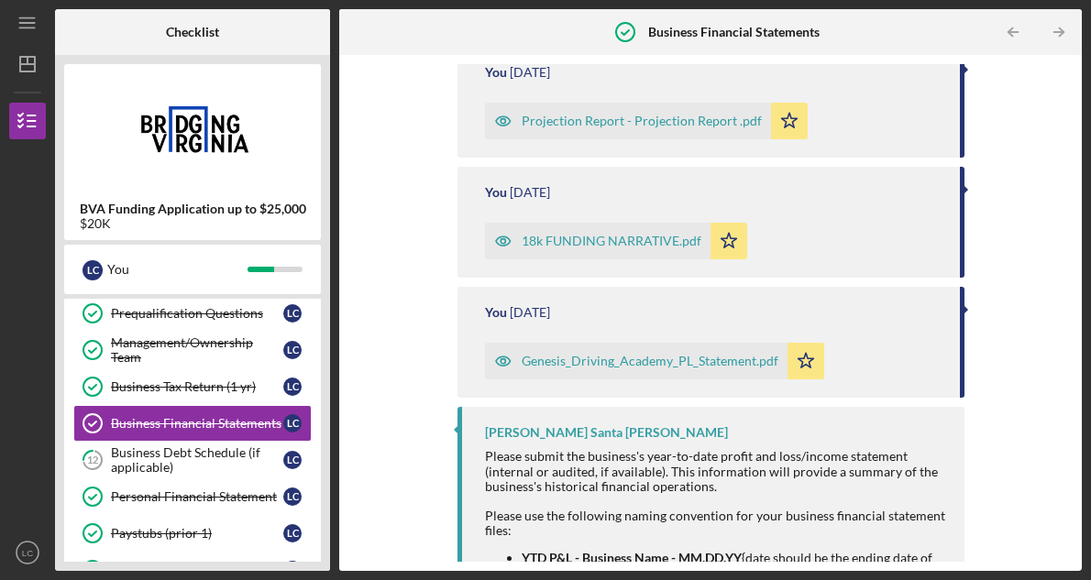
click at [630, 235] on div "18k FUNDING NARRATIVE.pdf" at bounding box center [611, 241] width 180 height 15
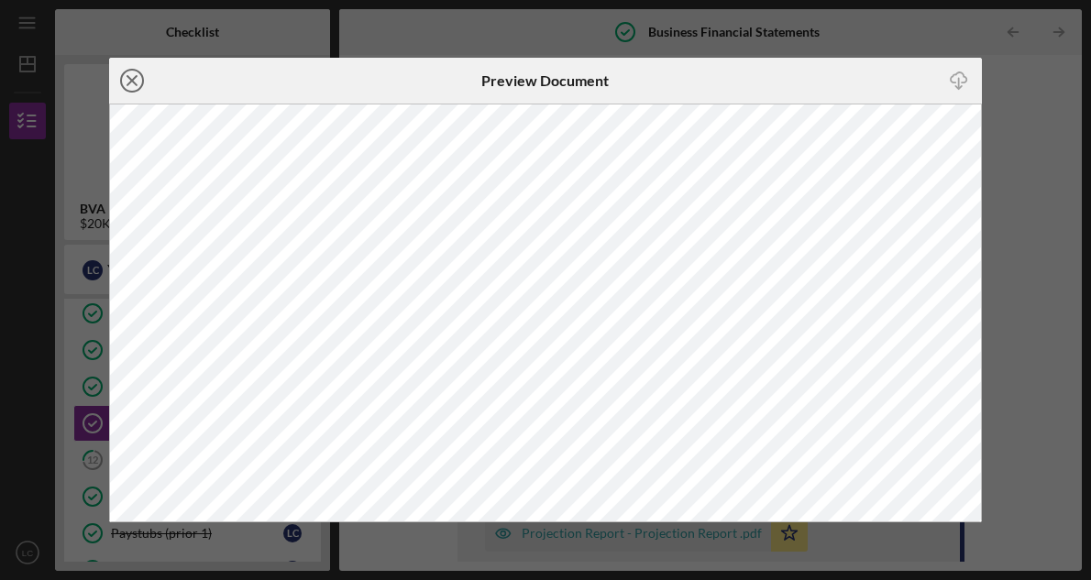
click at [133, 87] on icon "Icon/Close" at bounding box center [132, 81] width 46 height 46
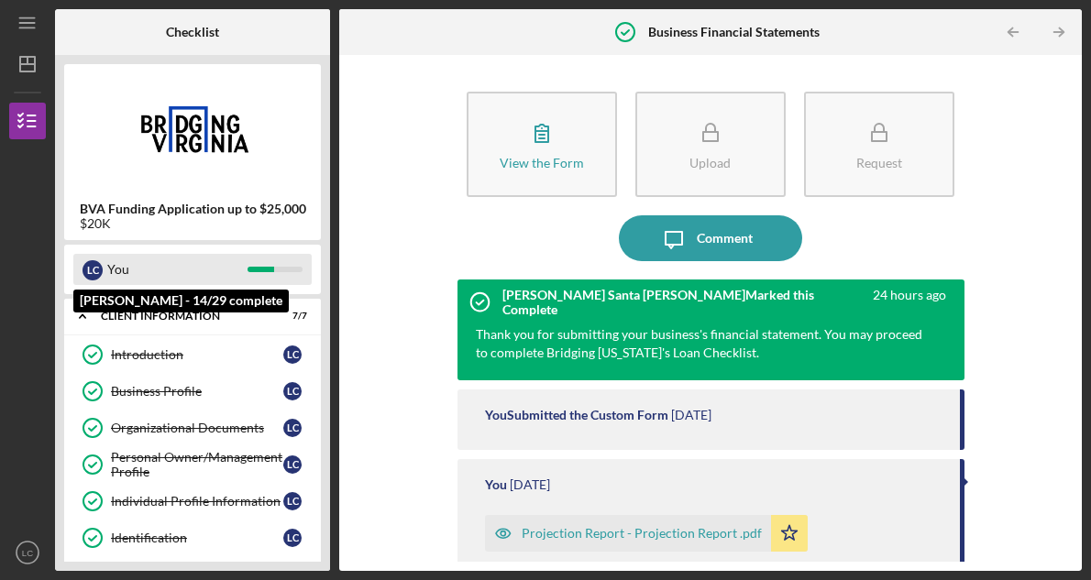
click at [271, 265] on div "L C You" at bounding box center [192, 269] width 238 height 31
click at [271, 260] on div "L C You" at bounding box center [192, 269] width 238 height 31
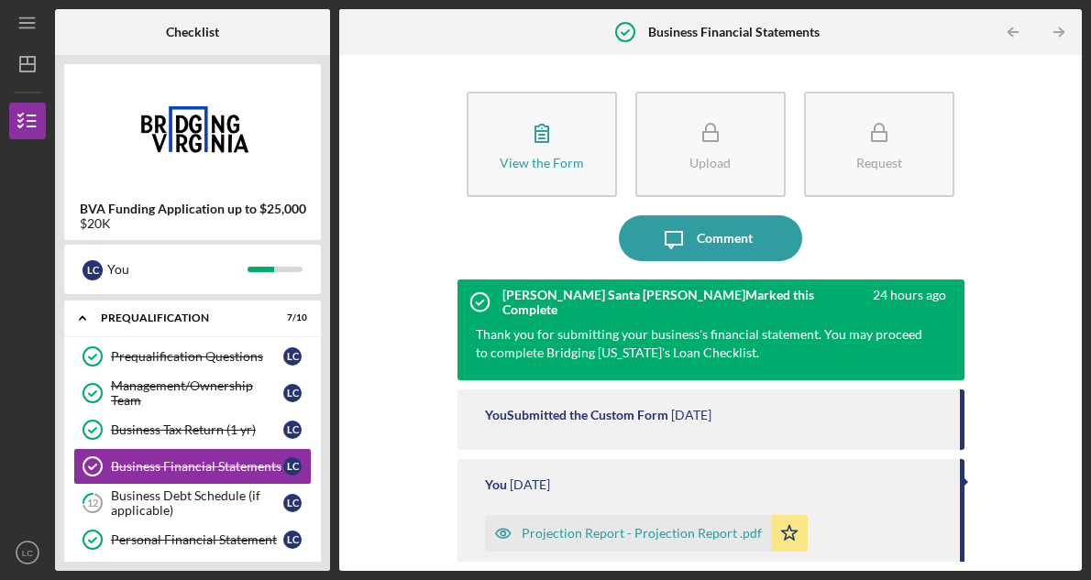
scroll to position [310, 0]
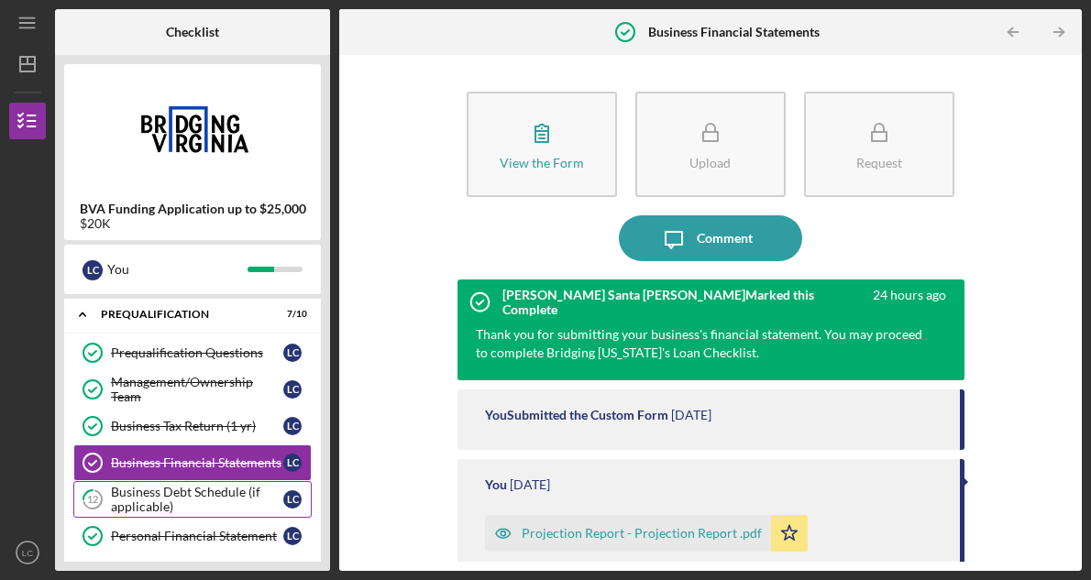
click at [218, 496] on div "Business Debt Schedule (if applicable)" at bounding box center [197, 499] width 172 height 29
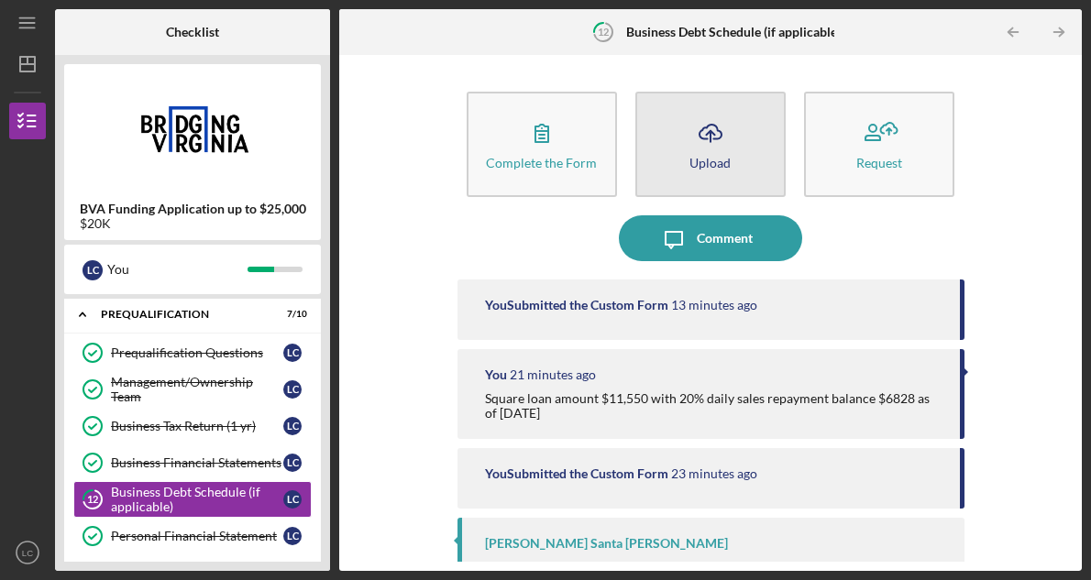
click at [705, 137] on icon "Icon/Upload" at bounding box center [710, 133] width 46 height 46
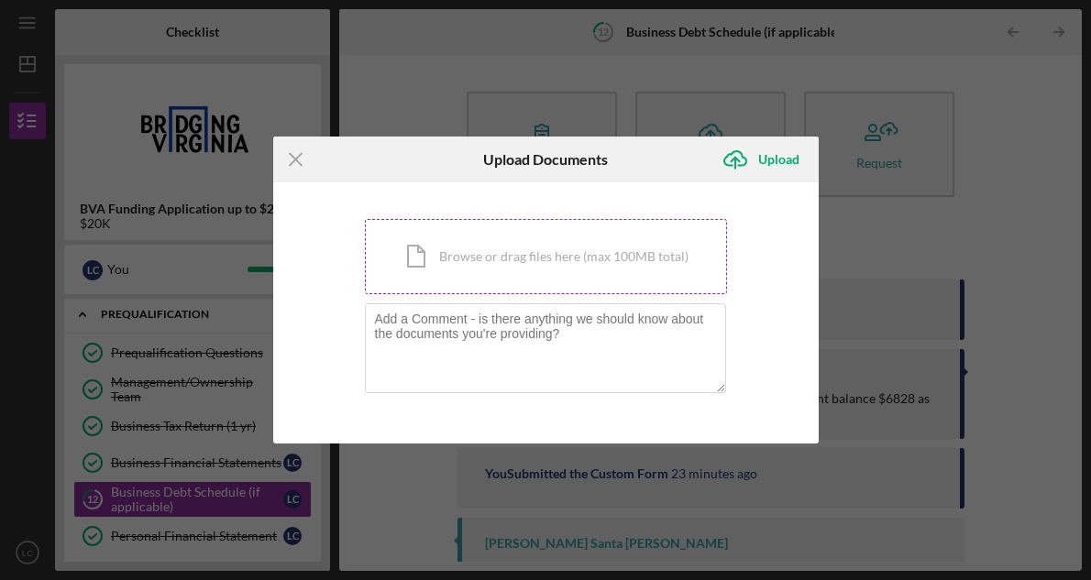
click at [543, 260] on div "Icon/Document Browse or drag files here (max 100MB total) Tap to choose files o…" at bounding box center [546, 256] width 362 height 75
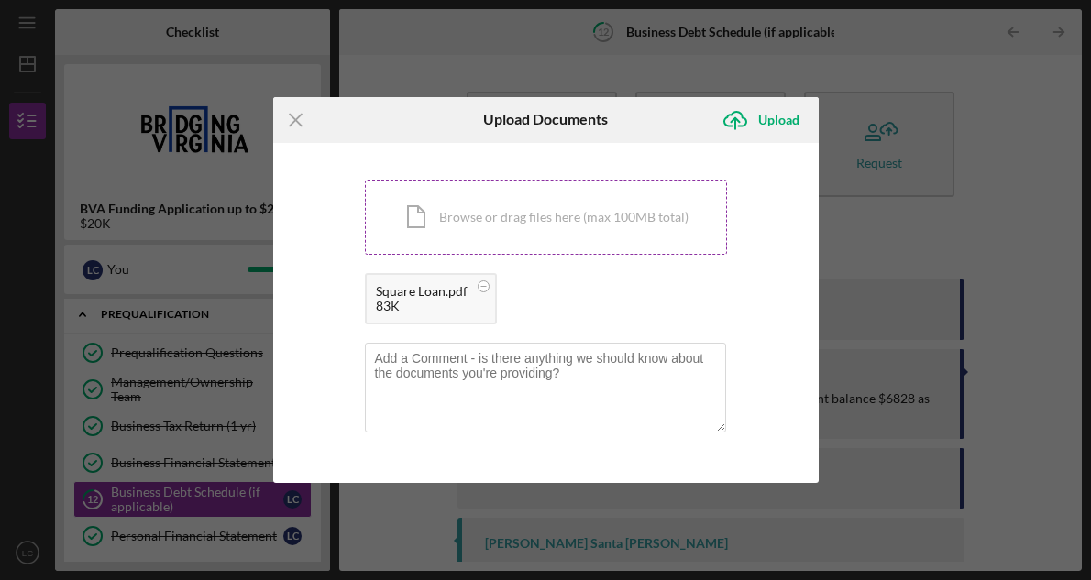
click at [612, 231] on div "Icon/Document Browse or drag files here (max 100MB total) Tap to choose files o…" at bounding box center [546, 217] width 362 height 75
click at [783, 119] on div "Upload" at bounding box center [778, 120] width 41 height 37
